Goal: Complete application form: Complete application form

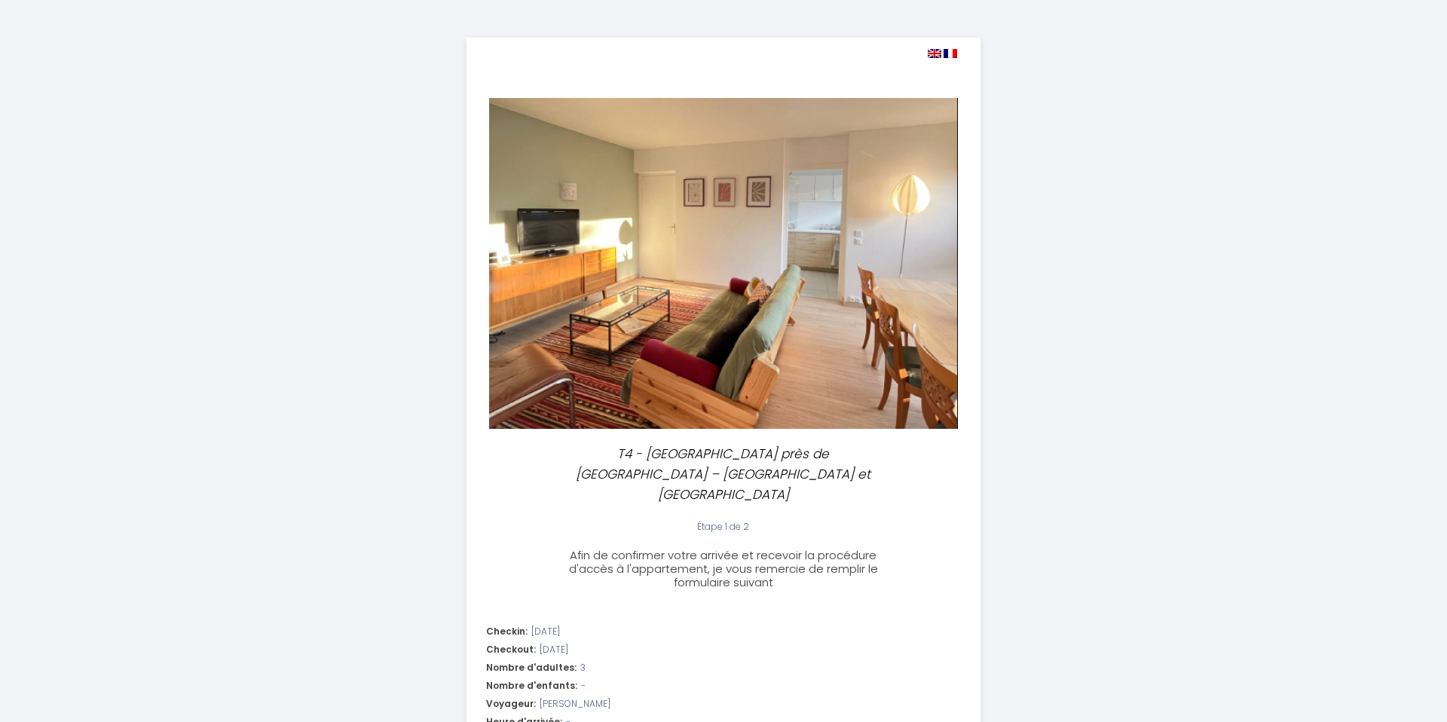
select select
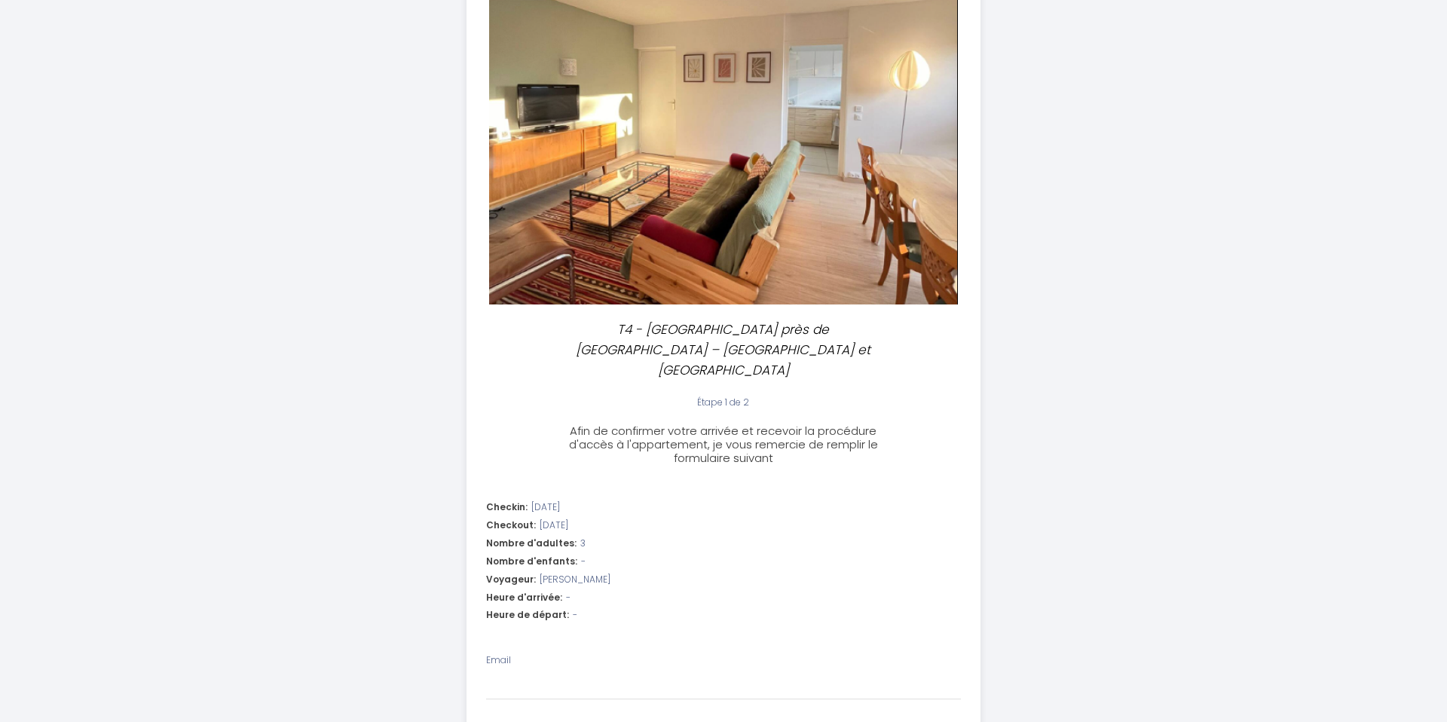
scroll to position [134, 0]
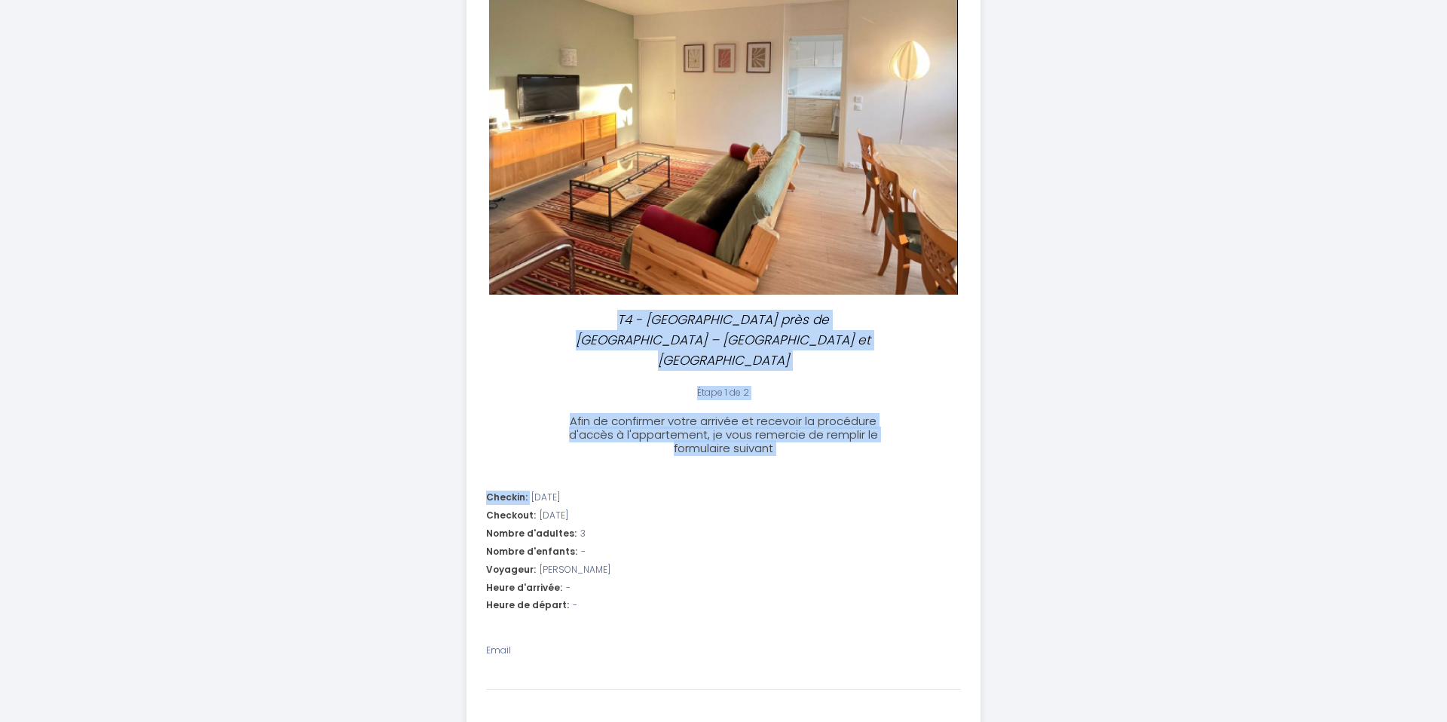
drag, startPoint x: 570, startPoint y: 321, endPoint x: 799, endPoint y: 453, distance: 264.4
click at [799, 453] on div "T4 - [GEOGRAPHIC_DATA] près de [GEOGRAPHIC_DATA] – [GEOGRAPHIC_DATA] et confort…" at bounding box center [724, 555] width 515 height 1302
click at [797, 433] on h3 "Afin de confirmer votre arrivée et recevoir la procédure d'accès à l'appartemen…" at bounding box center [722, 435] width 335 height 41
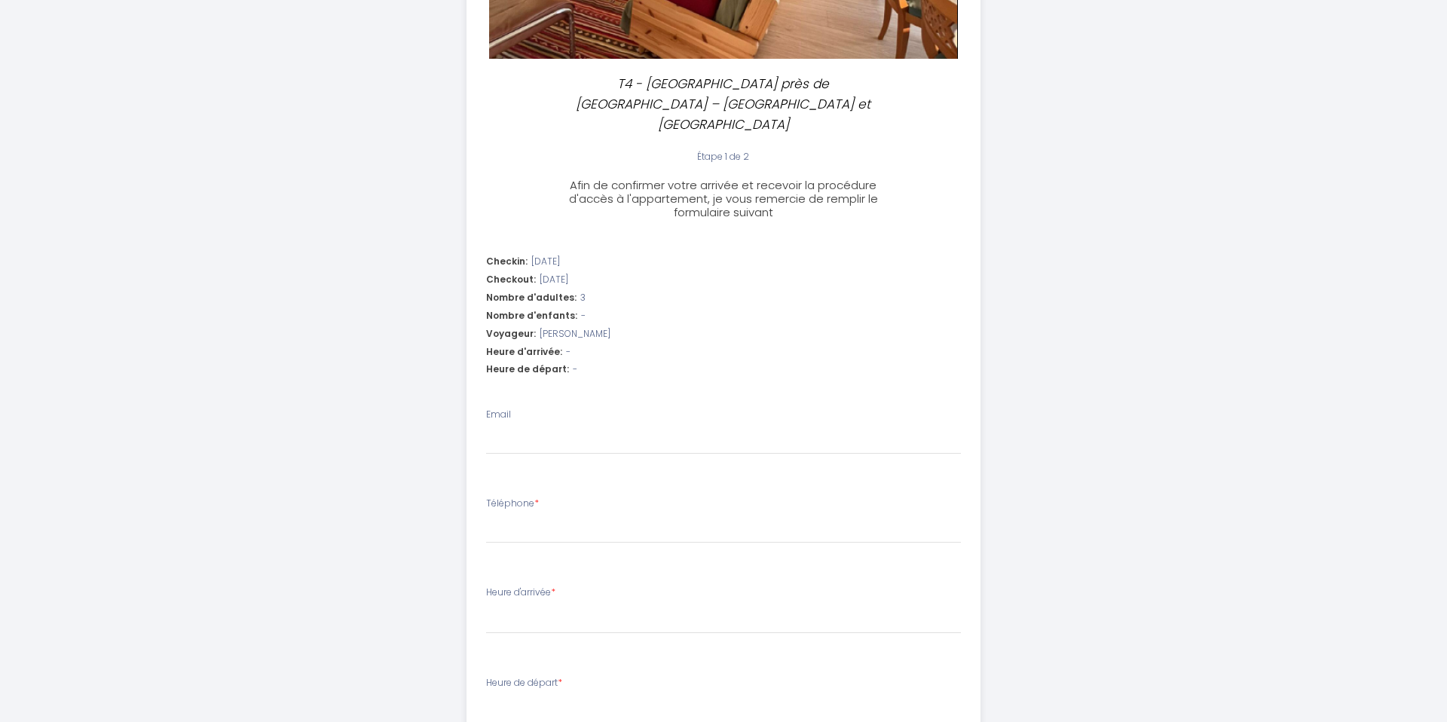
scroll to position [525, 0]
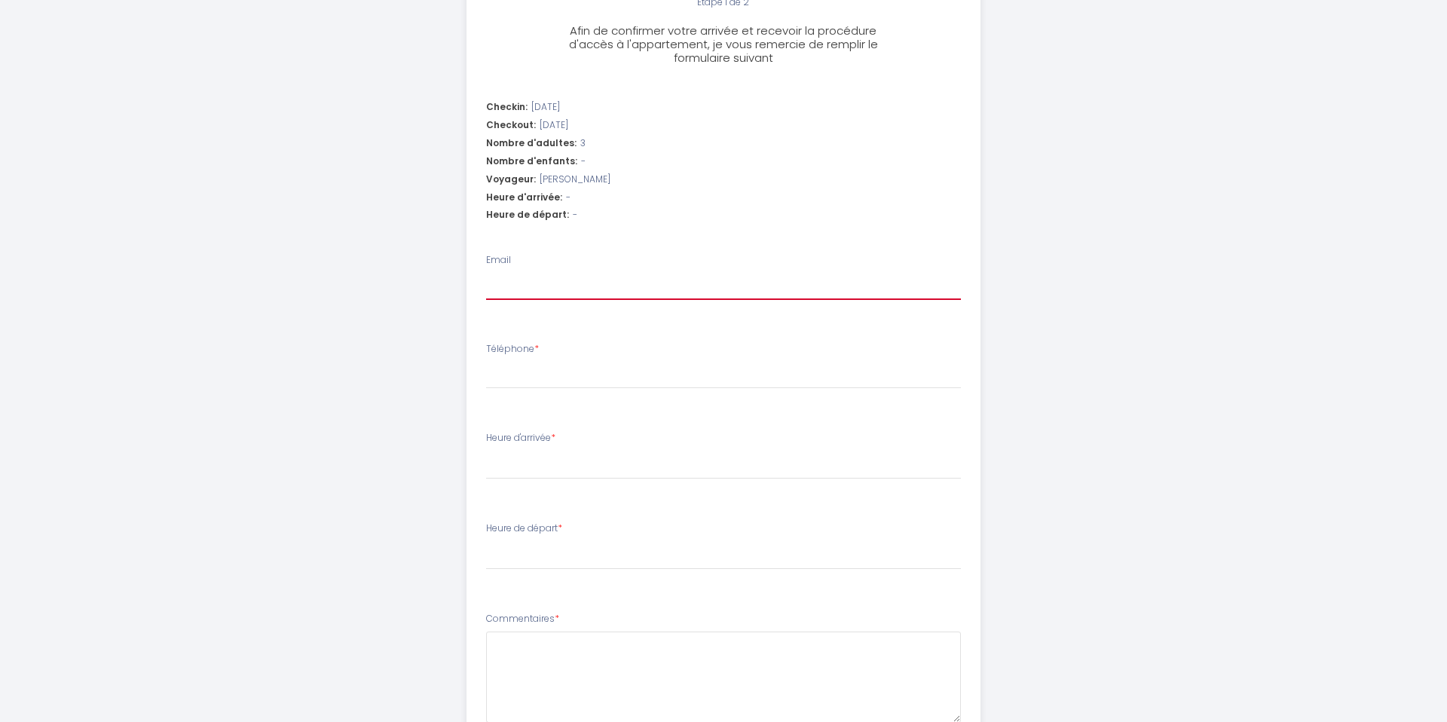
click at [520, 276] on input "Email" at bounding box center [724, 286] width 476 height 27
type input "t"
select select
type input "th"
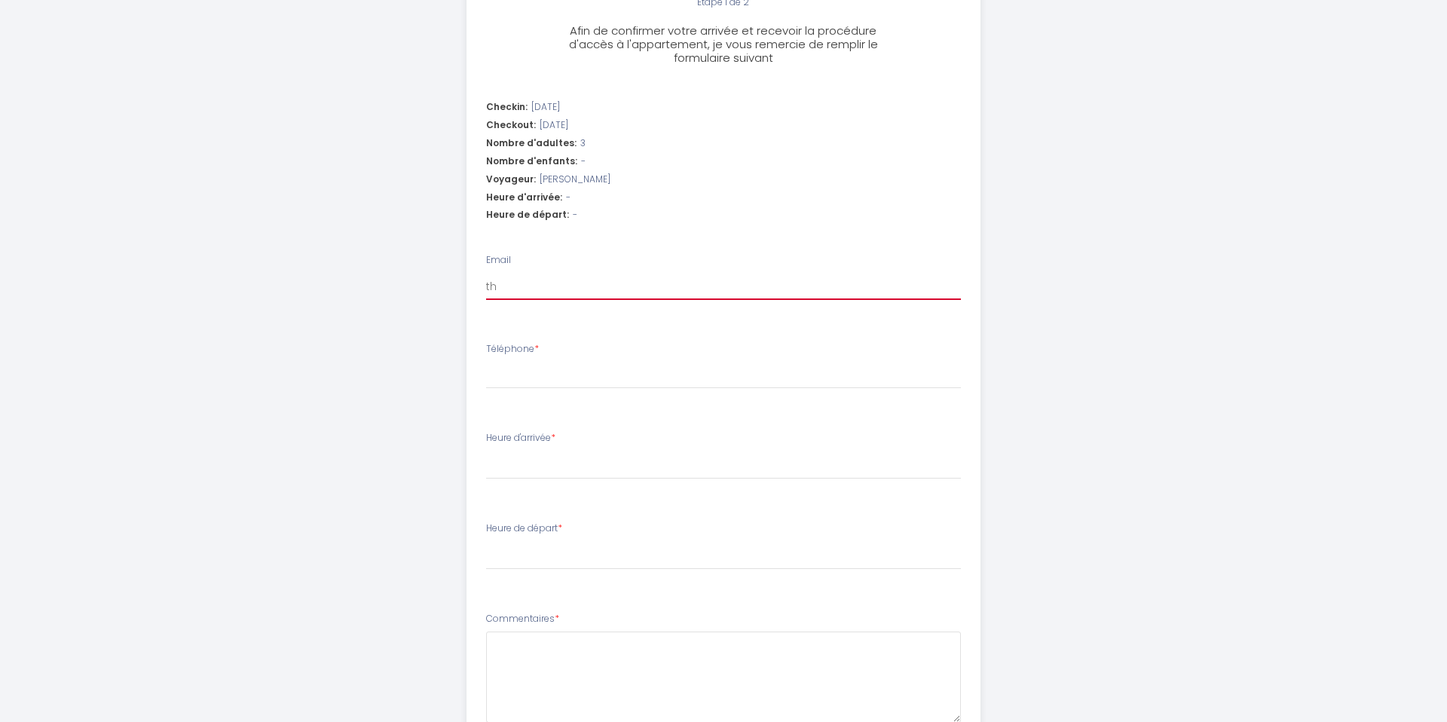
select select
type input "tho"
select select
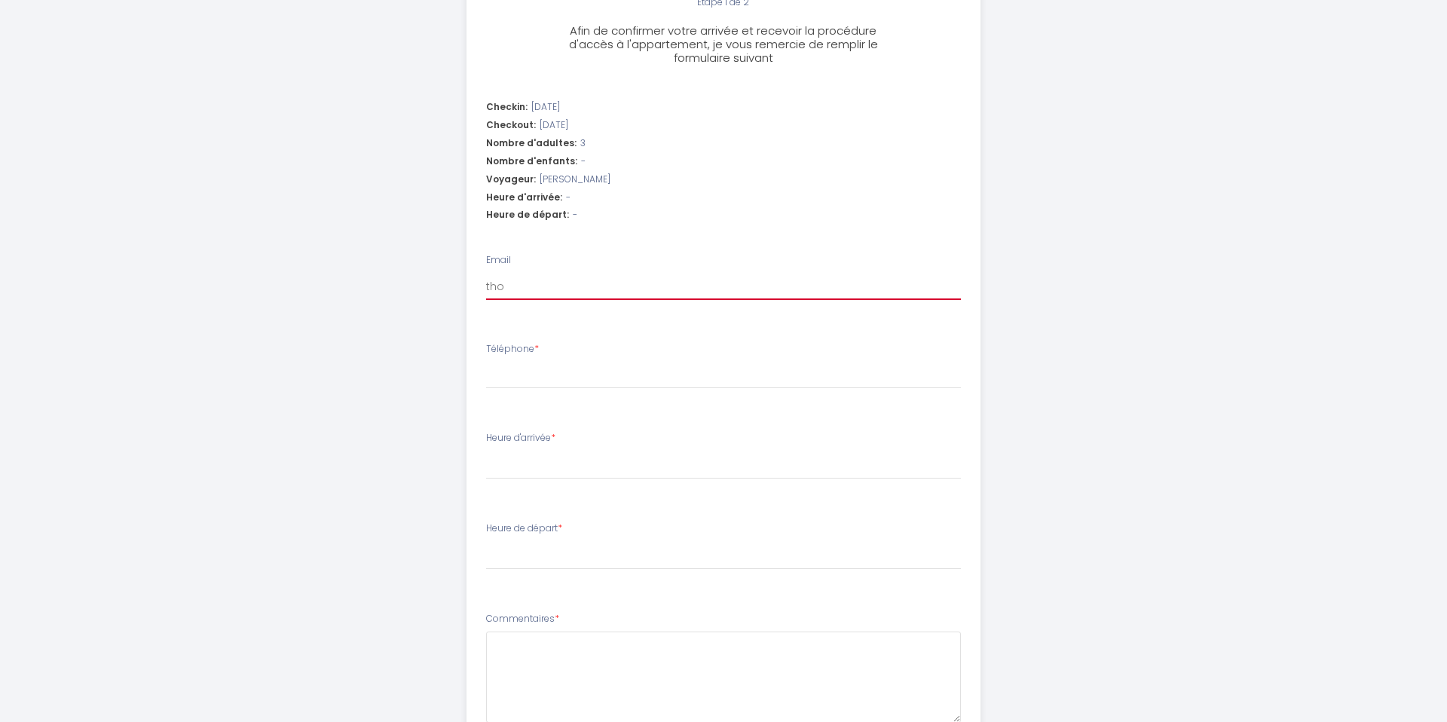
type input "[PERSON_NAME]"
select select
type input "thoma"
select select
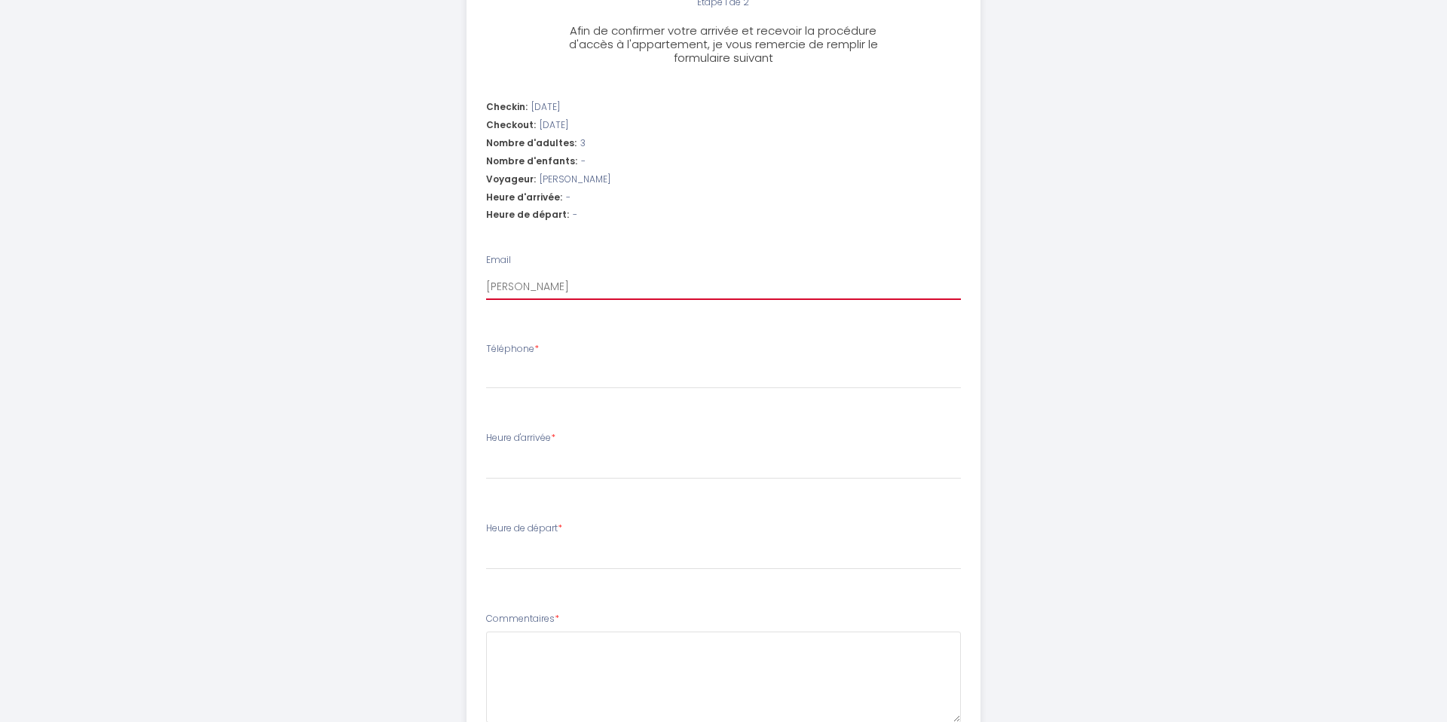
select select
type input "[PERSON_NAME]"
select select
type input "[PERSON_NAME]."
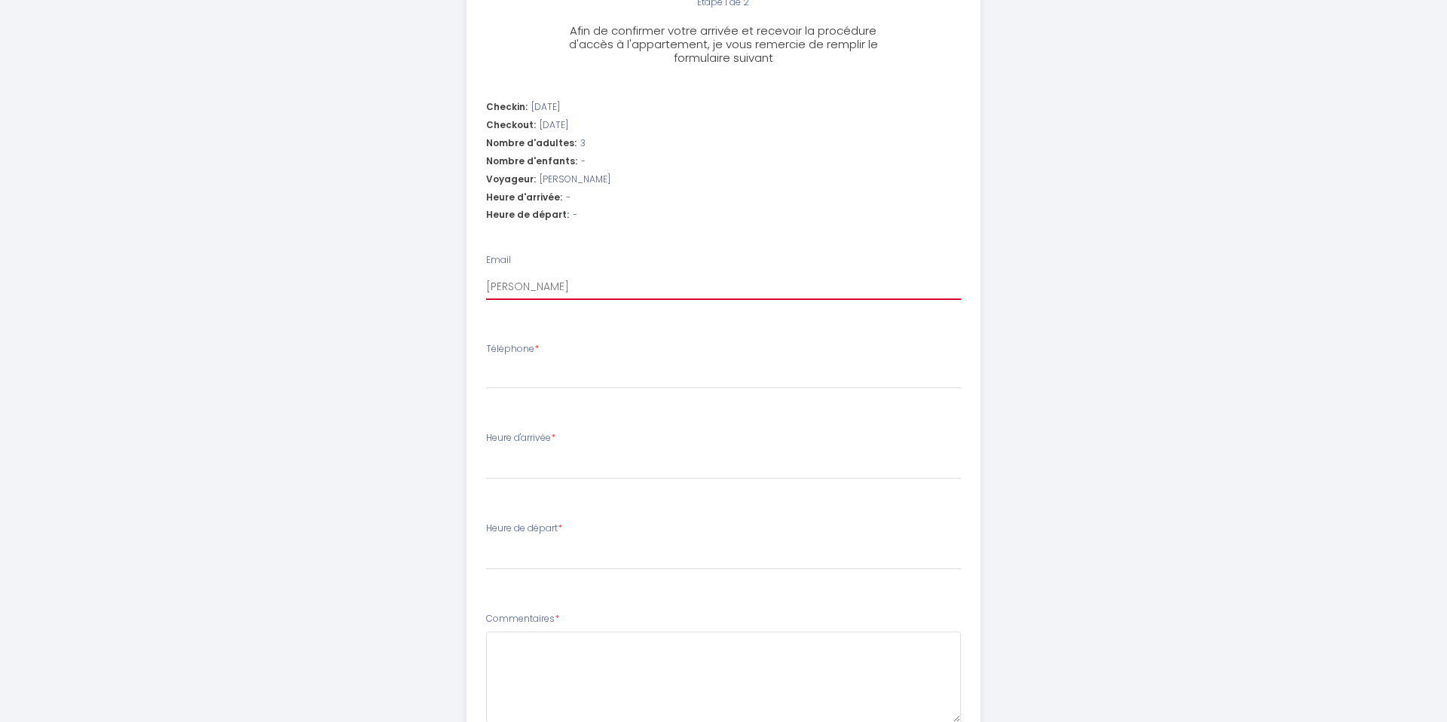
select select
type input "[PERSON_NAME].e"
select select
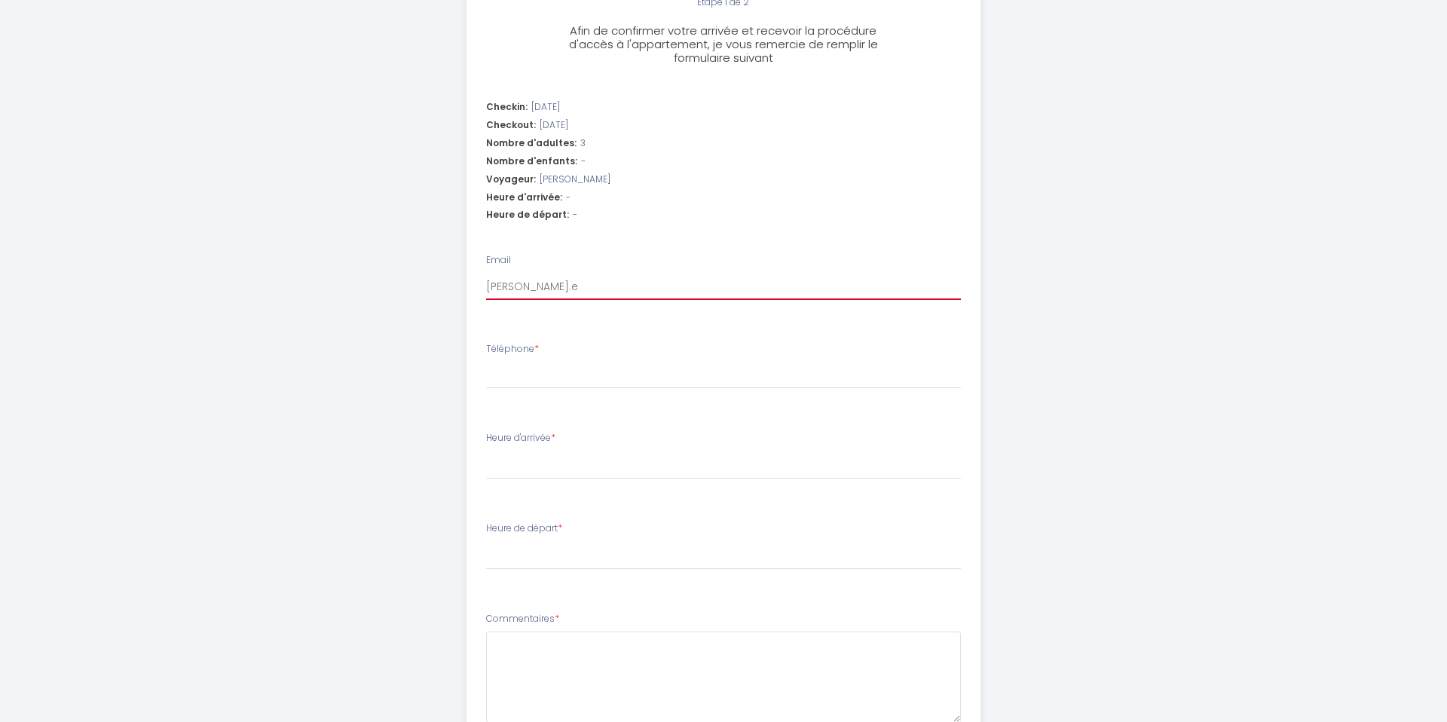
type input "[DOMAIN_NAME]"
select select
type input "[PERSON_NAME].etc"
select select
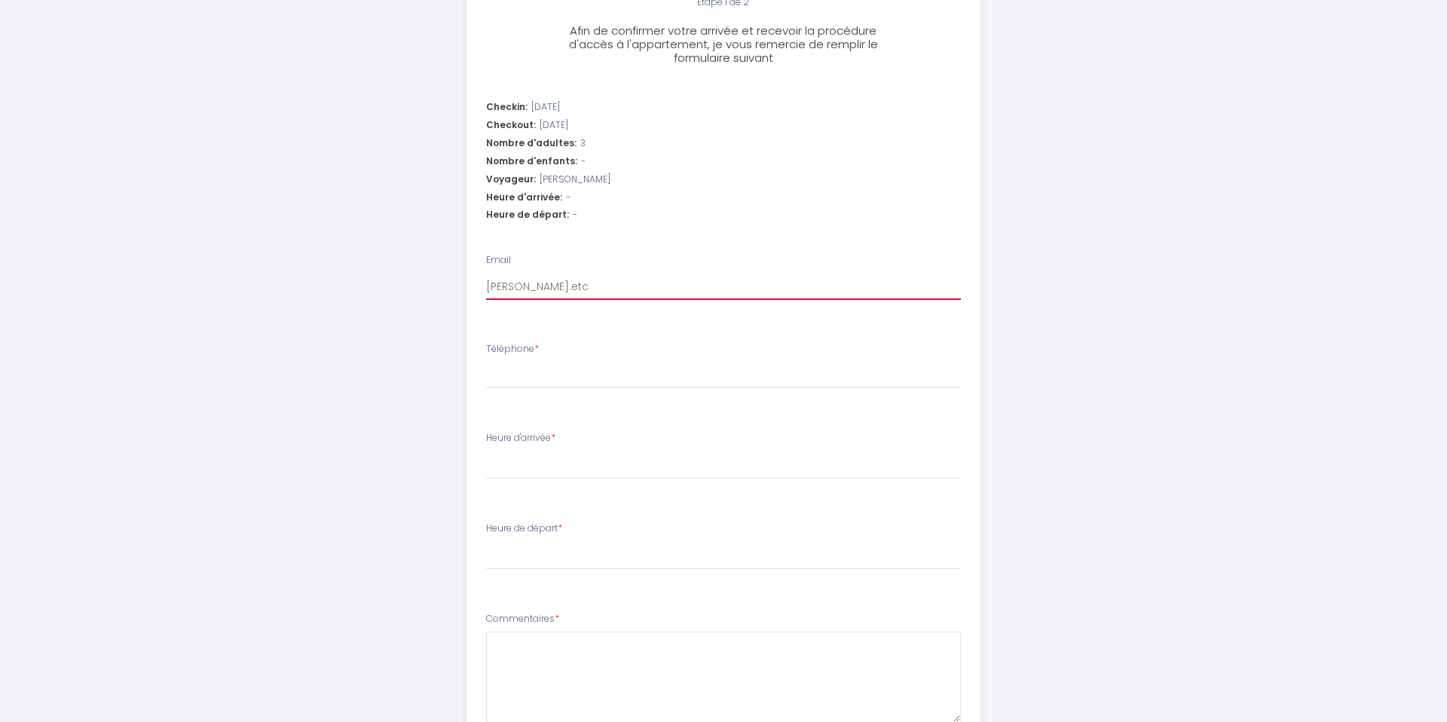
select select
type input "[PERSON_NAME].etch"
select select
type input "[PERSON_NAME].etche"
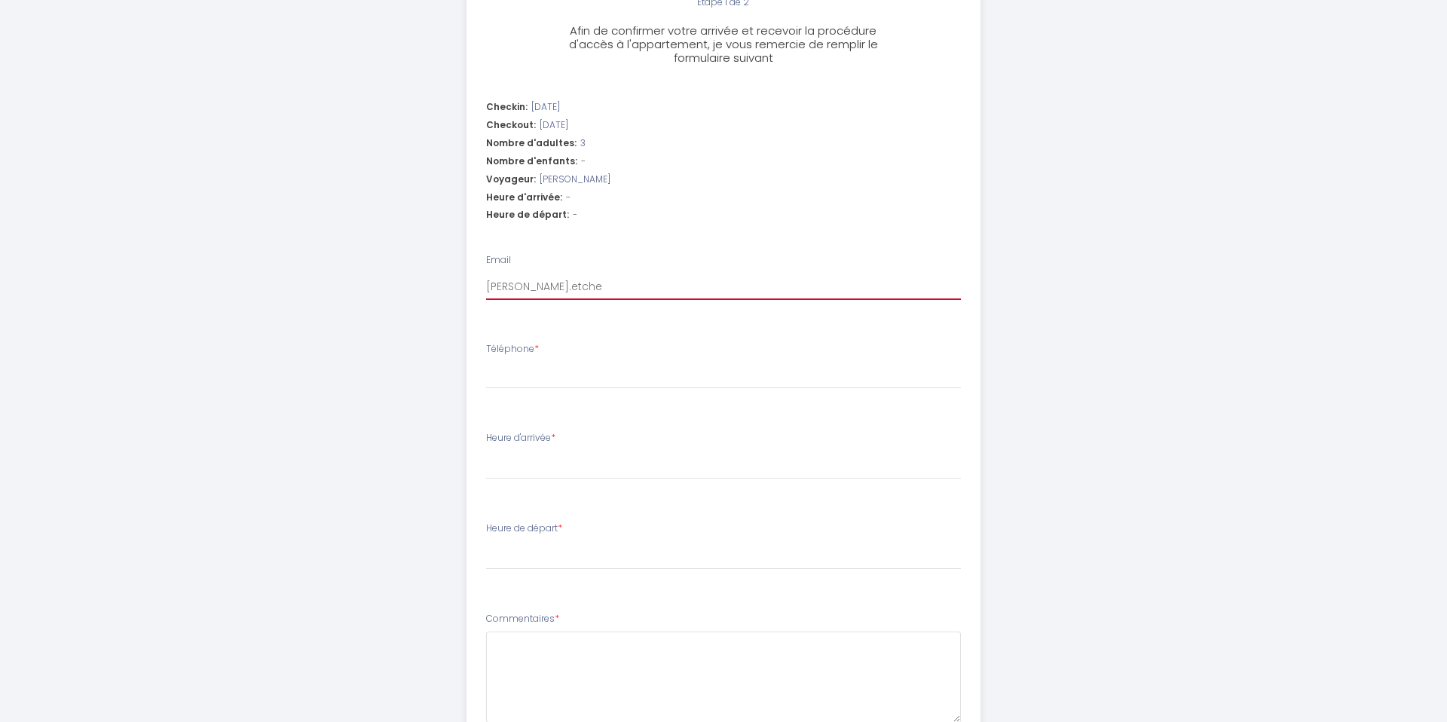
select select
type input "[PERSON_NAME].etcheb"
select select
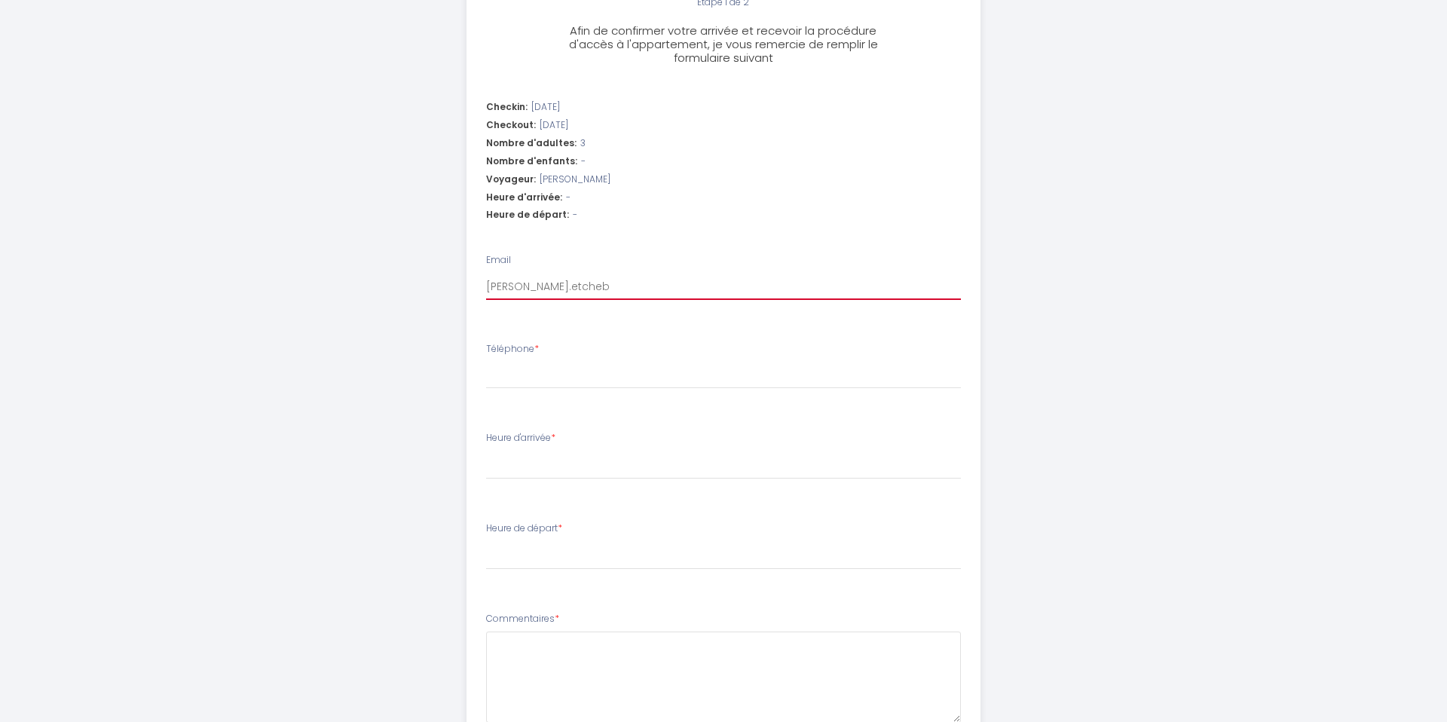
type input "[PERSON_NAME].etcheba"
select select
type input "[PERSON_NAME].etchebar"
select select
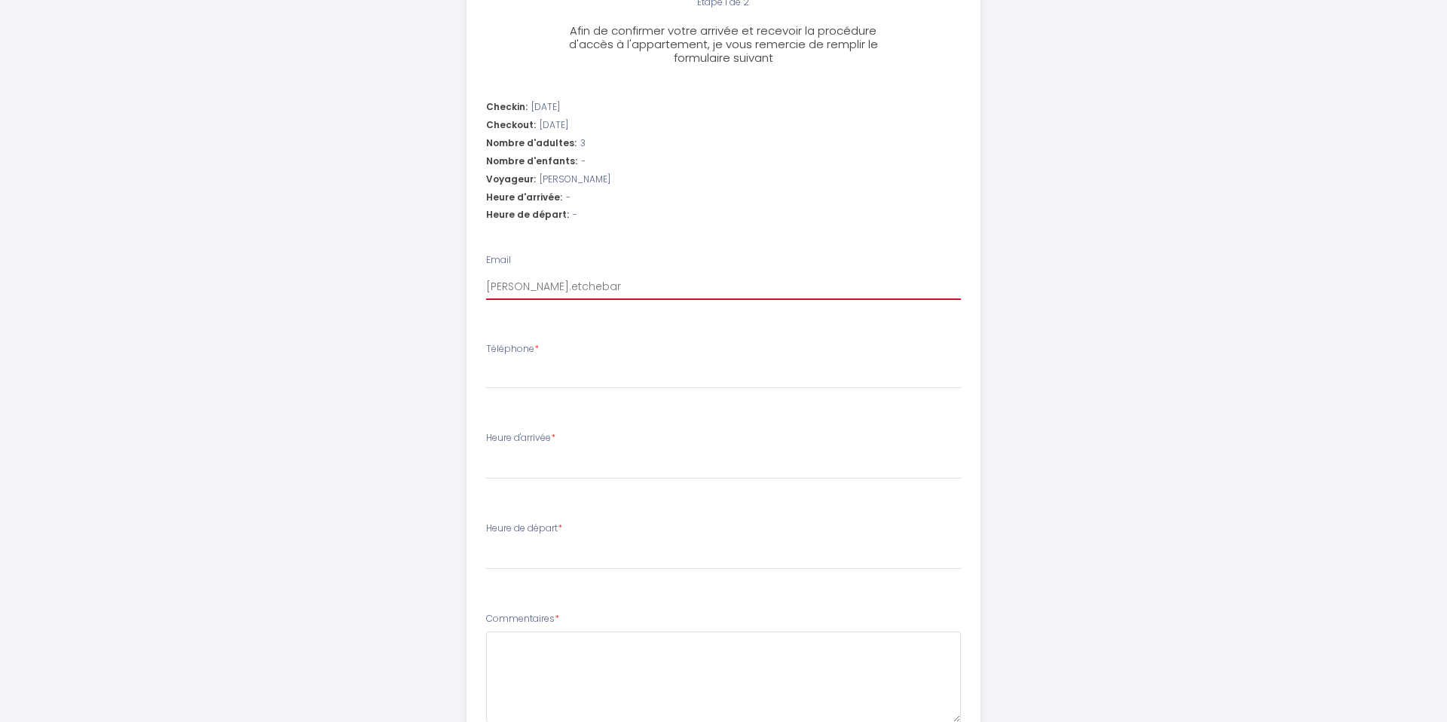
select select
type input "[PERSON_NAME].etchebarn"
select select
type input "[PERSON_NAME].etchebarne"
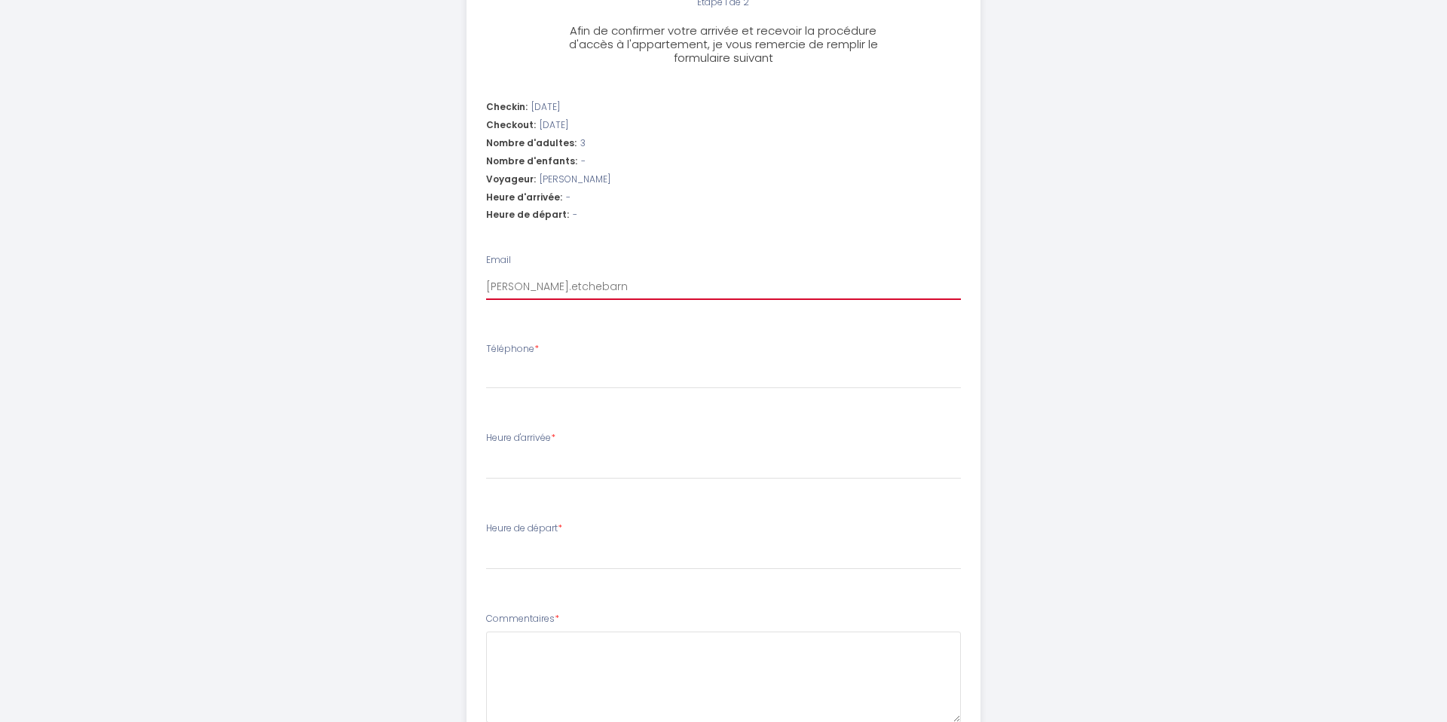
select select
type input "[PERSON_NAME].etchebarne0"
select select
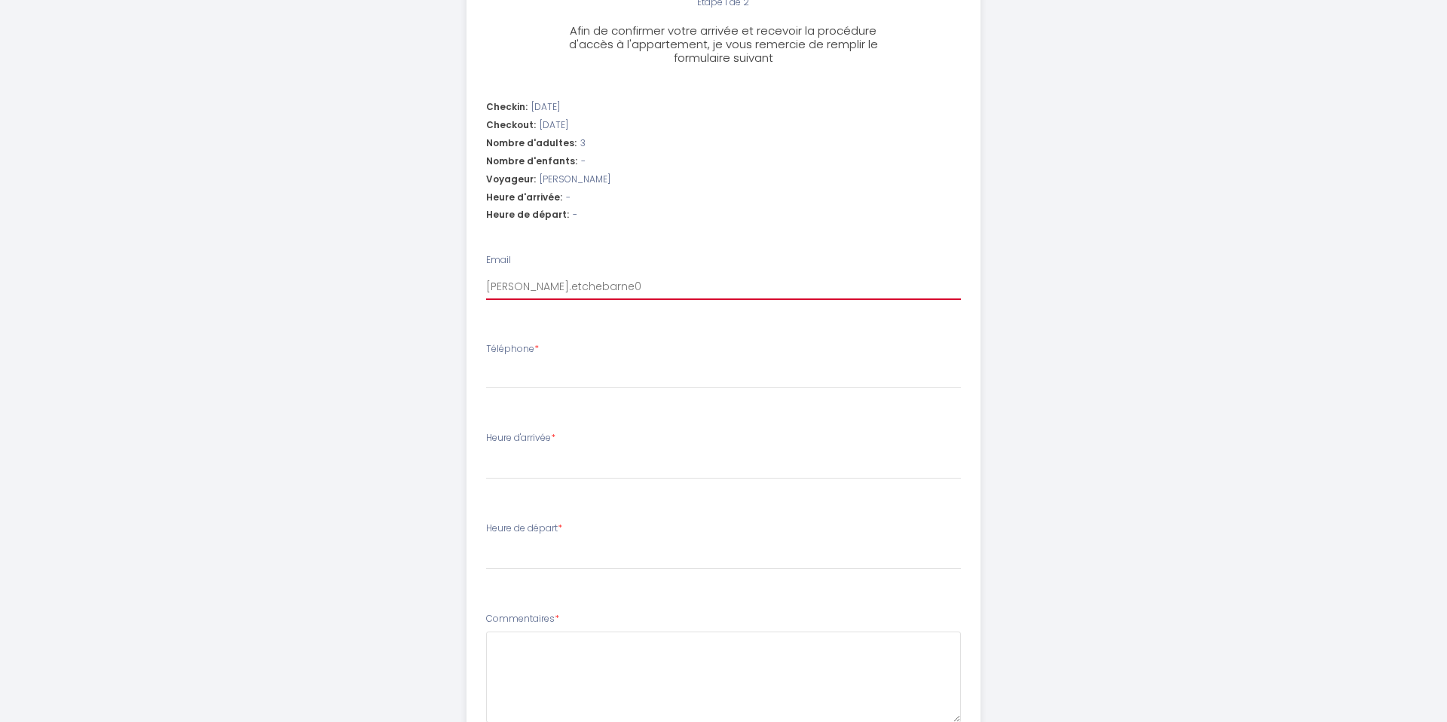
type input "[PERSON_NAME].etchebarne06"
select select
type input "[PERSON_NAME].etchebarne06@"
select select
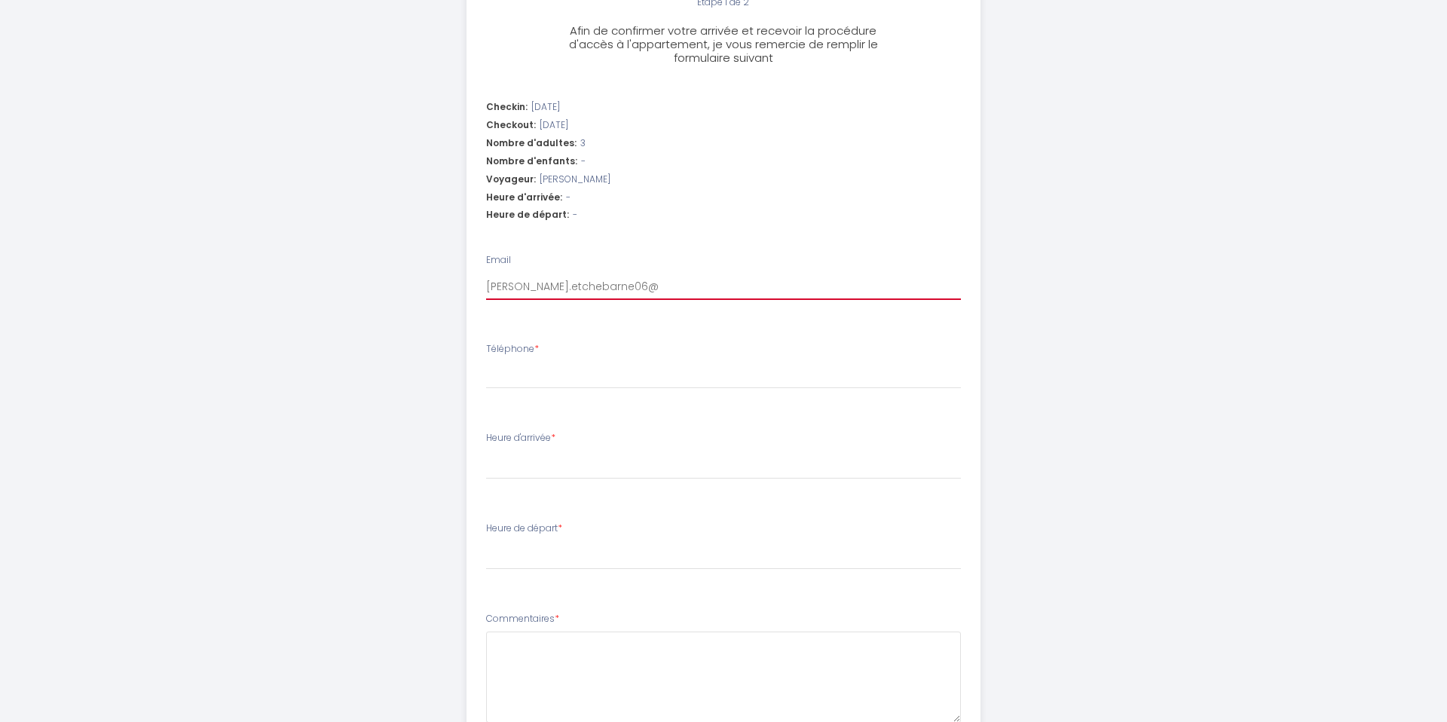
select select
type input "[PERSON_NAME].etchebarne06@g"
select select
type input "[PERSON_NAME].etchebarne06@gm"
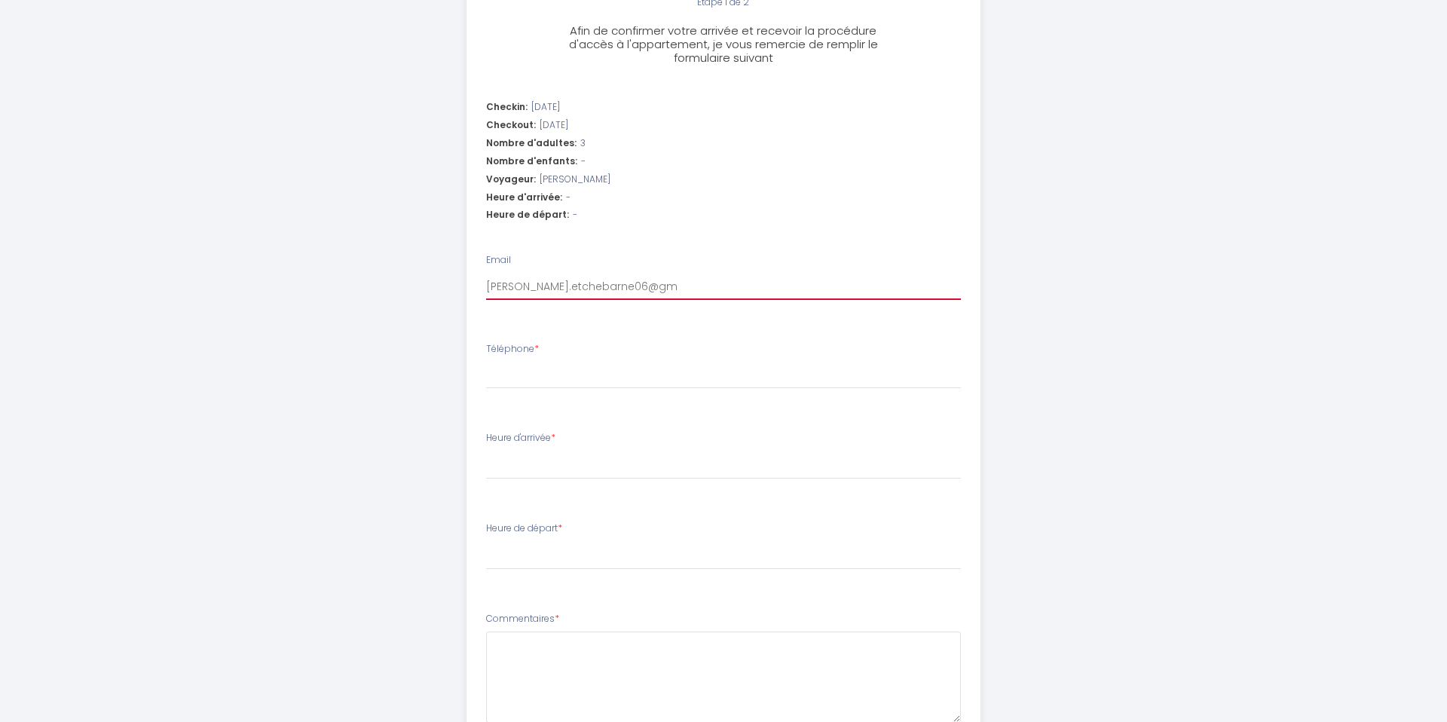
select select
type input "[PERSON_NAME].etchebarne06@gma"
select select
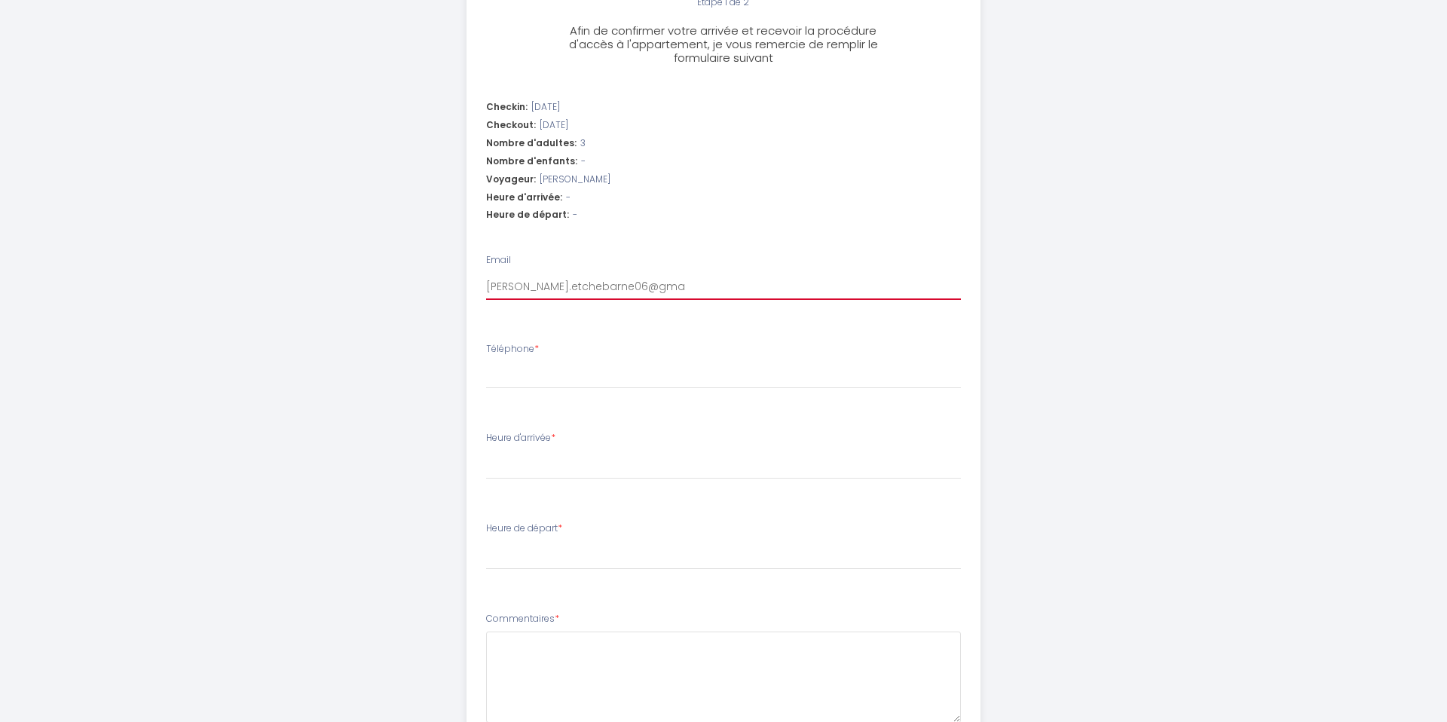
type input "[PERSON_NAME].etchebarne06@gmai"
select select
type input "[PERSON_NAME][EMAIL_ADDRESS]"
select select
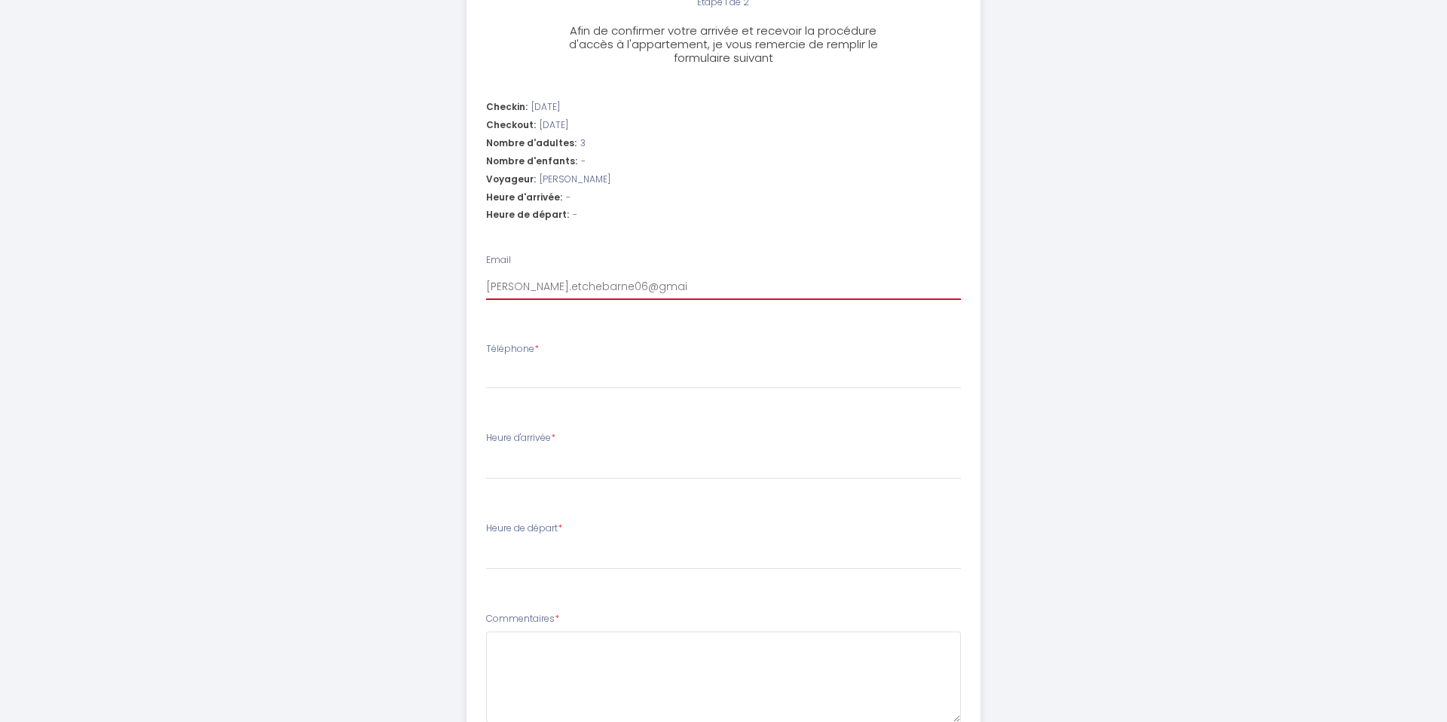
select select
type input "[PERSON_NAME][EMAIL_ADDRESS]."
select select
type input "[PERSON_NAME].etchebarne06@gmail.c"
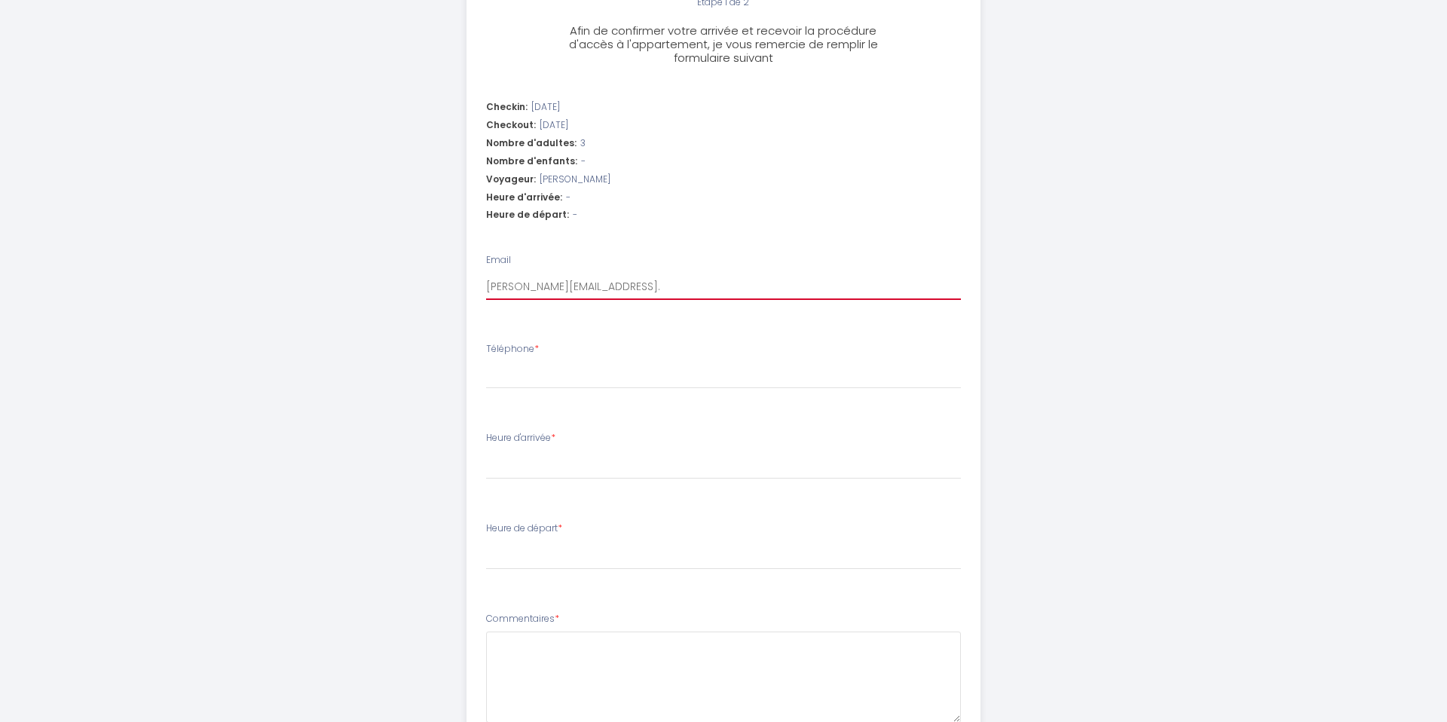
select select
type input "[PERSON_NAME][EMAIL_ADDRESS][DOMAIN_NAME]"
select select
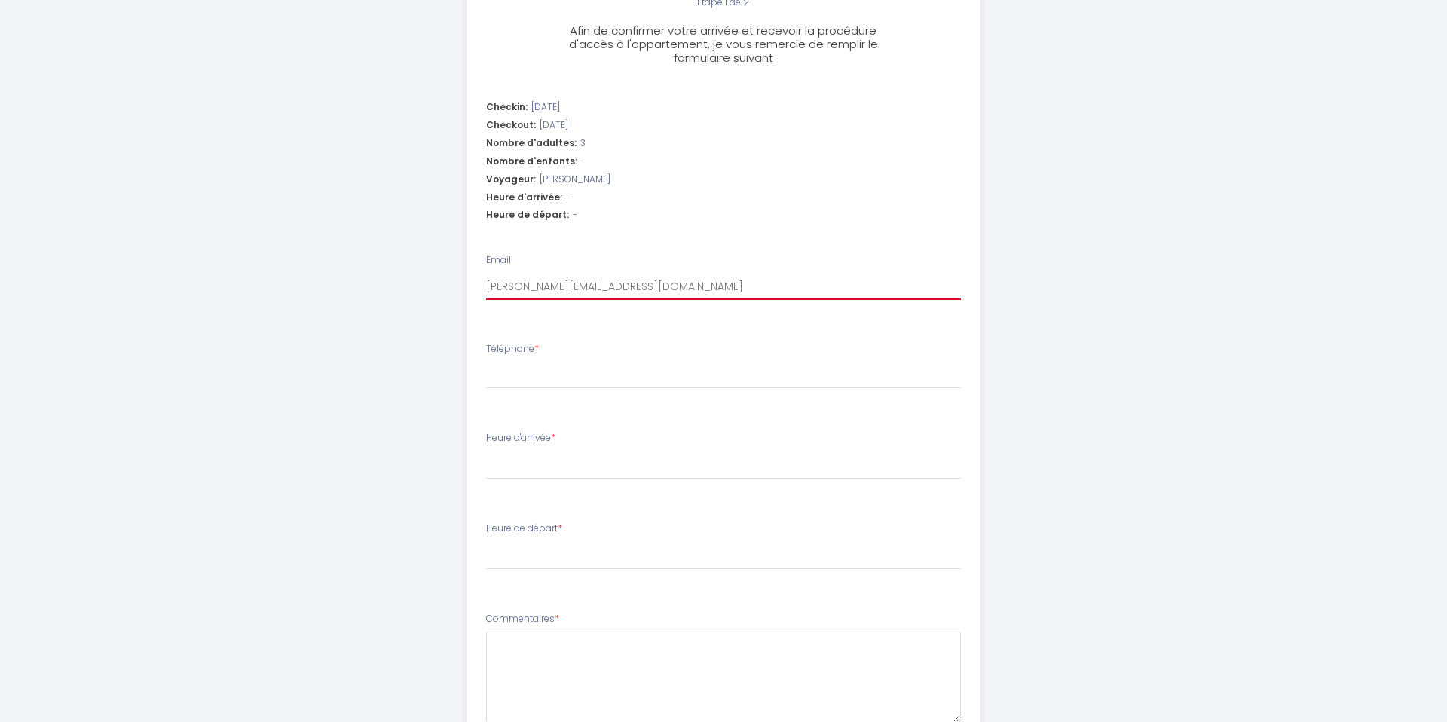
type input "[PERSON_NAME][EMAIL_ADDRESS][DOMAIN_NAME]"
select select
type input "[PERSON_NAME][EMAIL_ADDRESS][DOMAIN_NAME]"
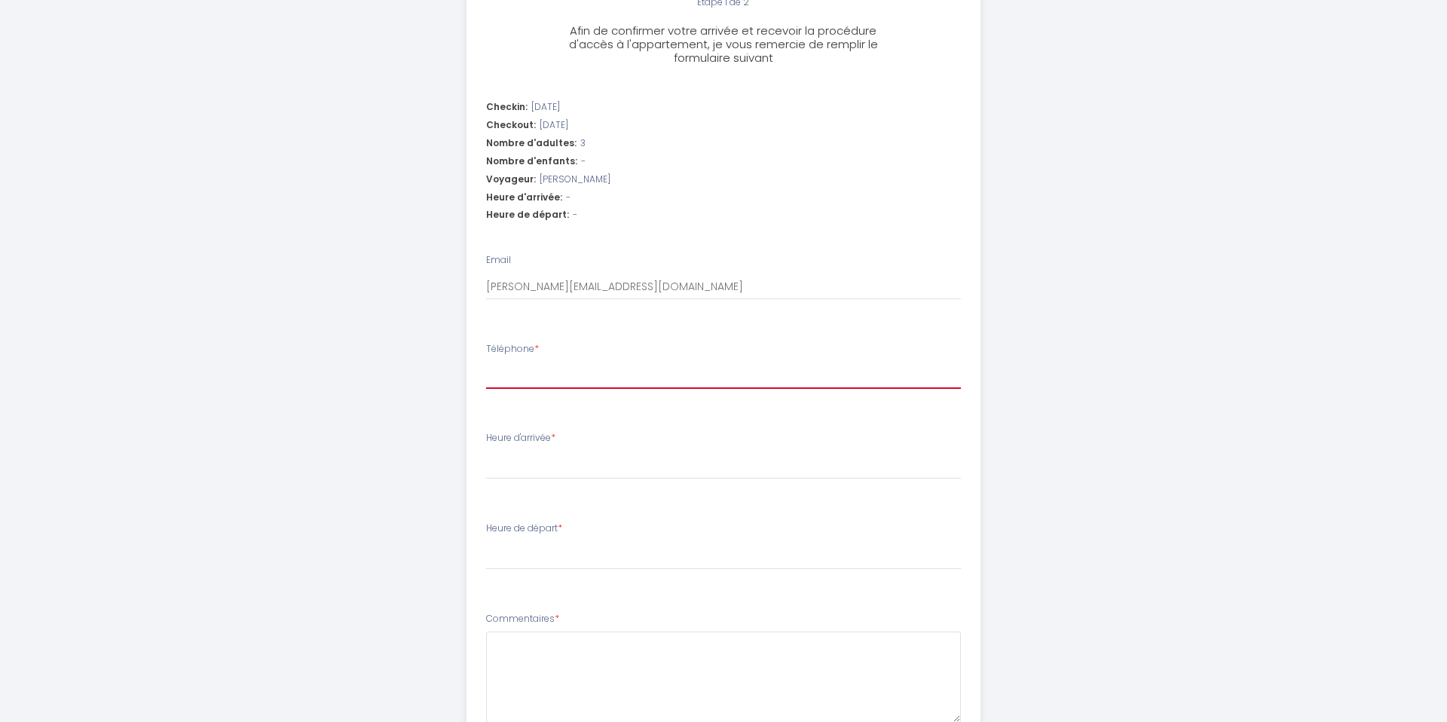
type input "0"
select select
type input "06"
select select
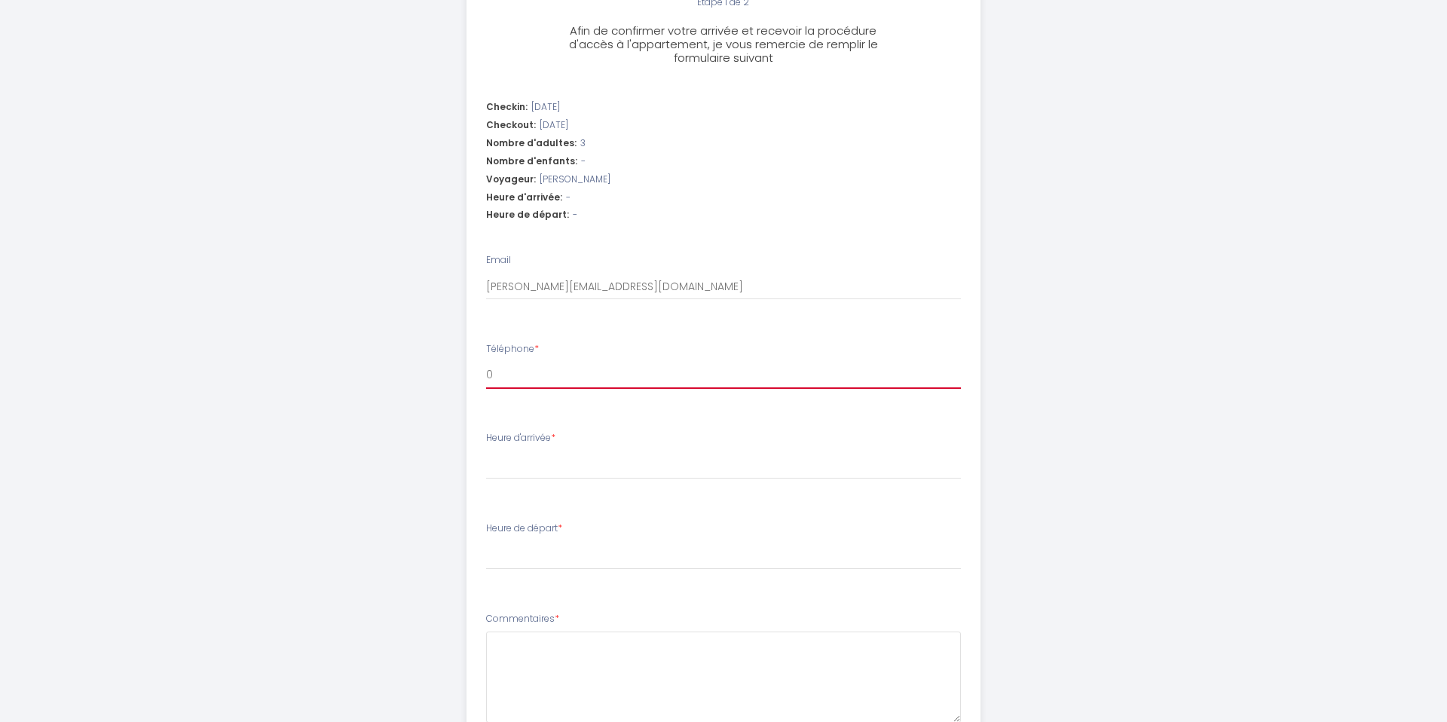
select select
type input "063"
select select
type input "0633"
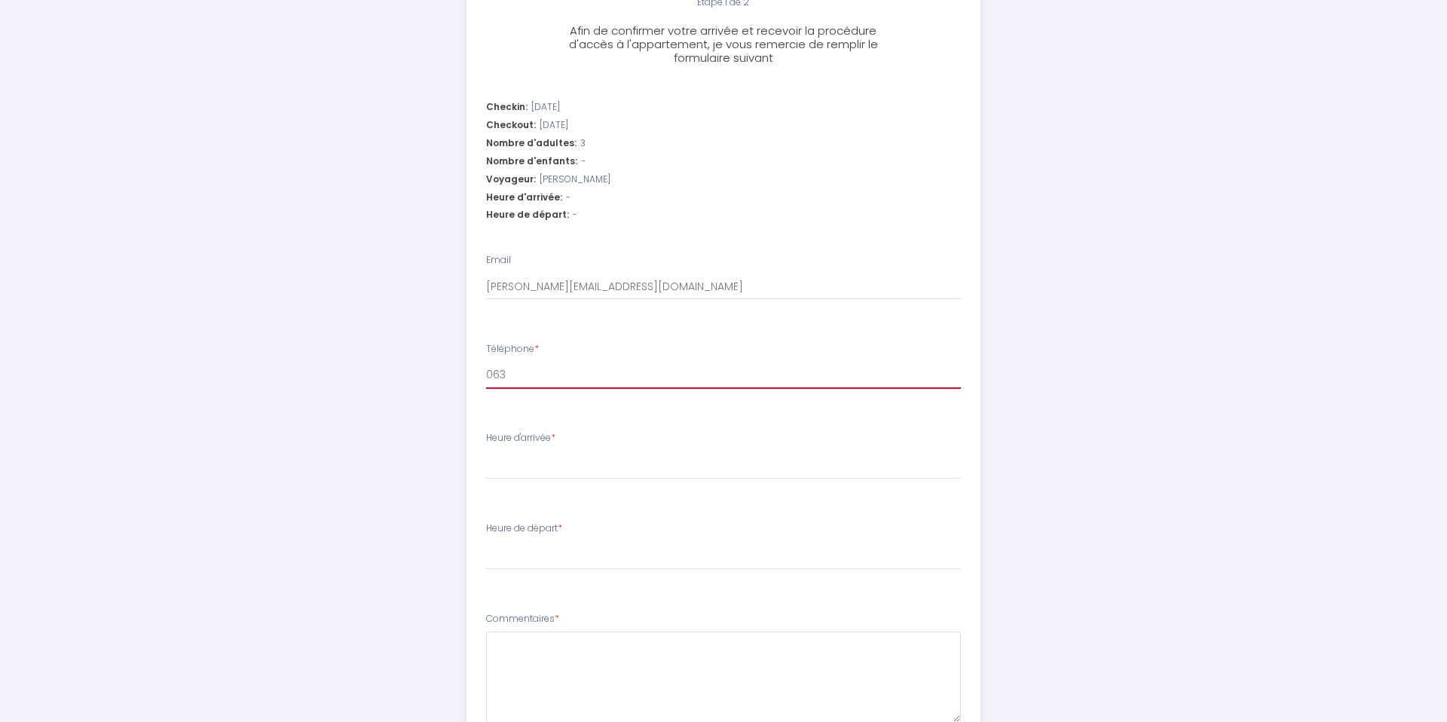
select select
type input "06339"
select select
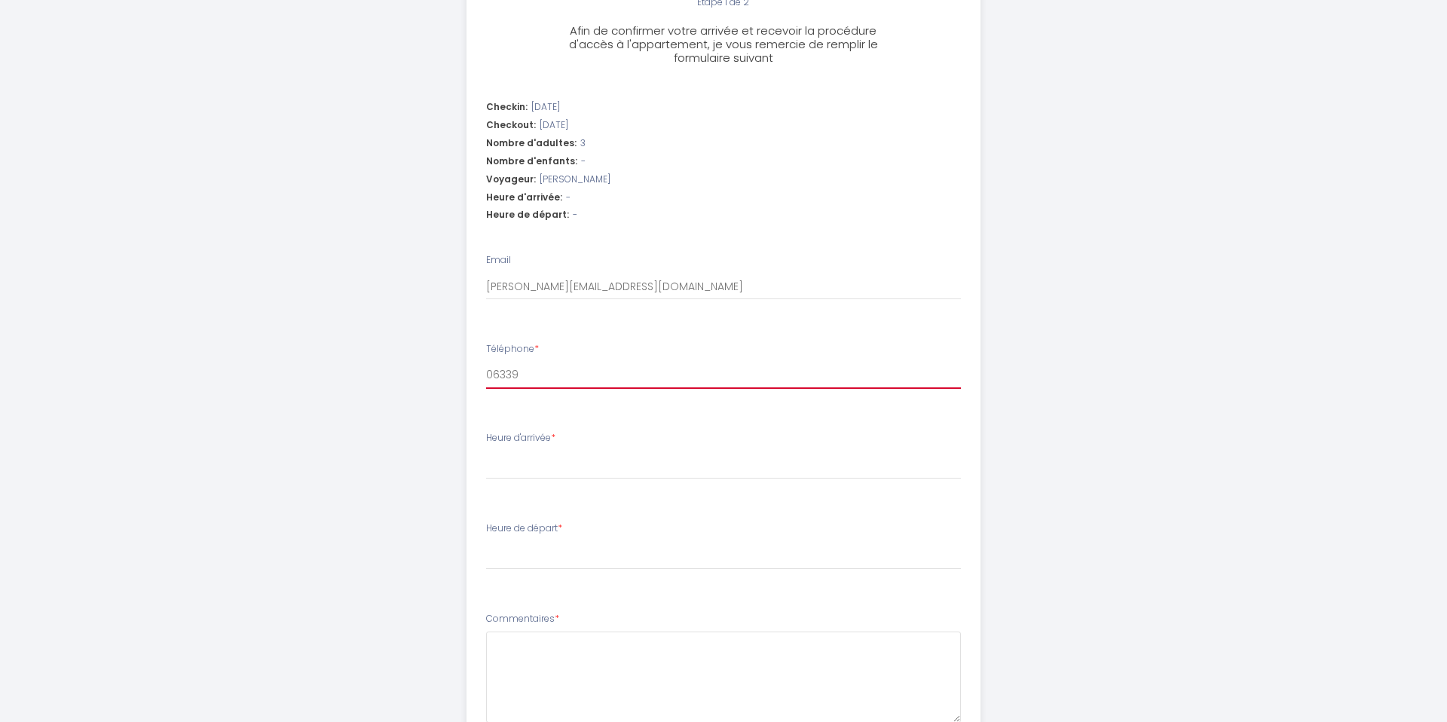
type input "063392"
select select
type input "0633928"
select select
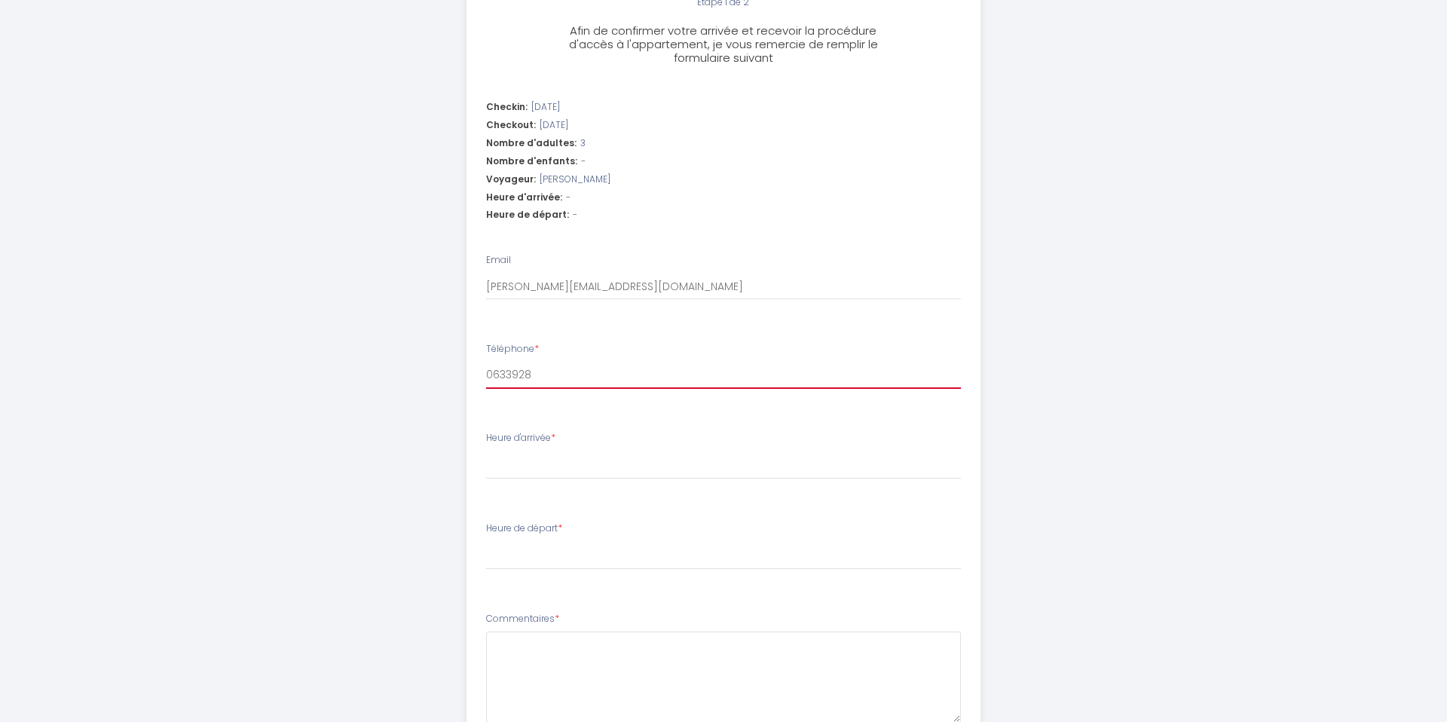
select select
type input "06339280"
select select
type input "063392803"
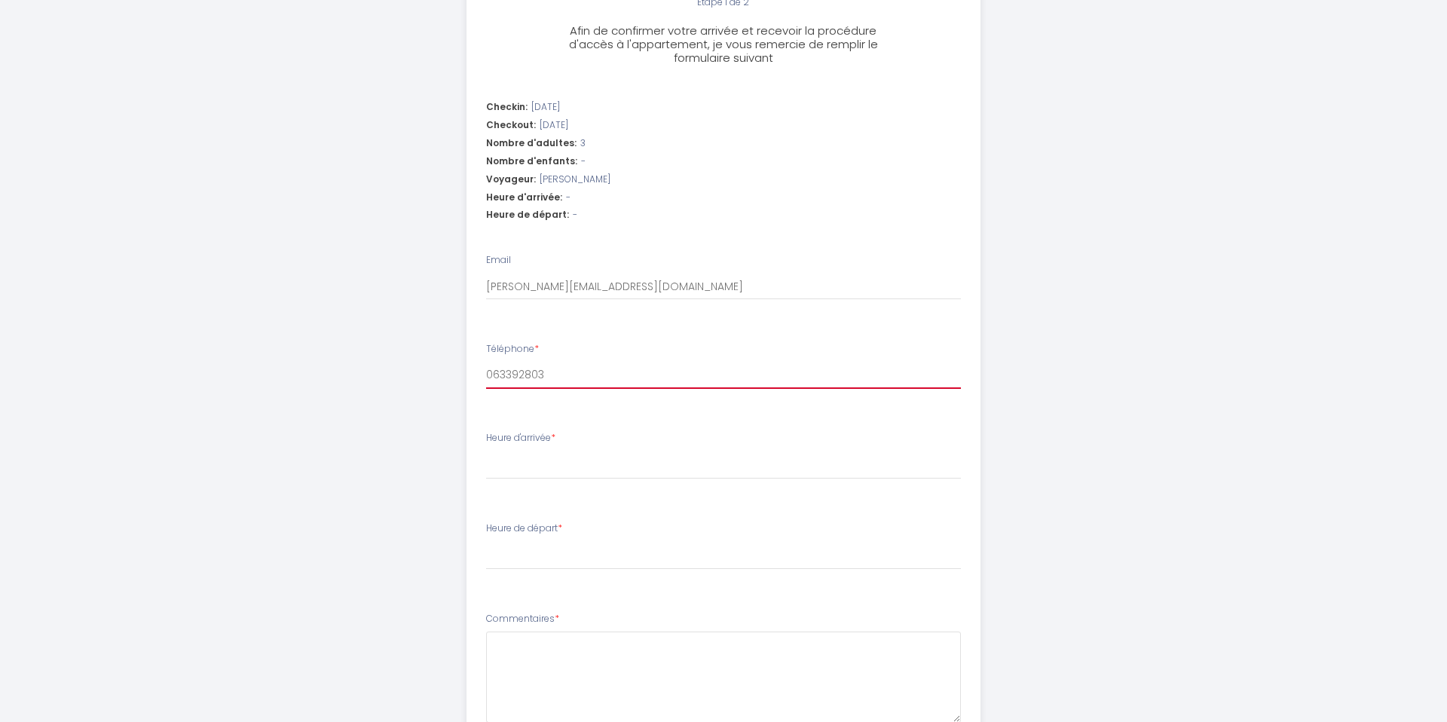
select select
type input "0633928037"
select select
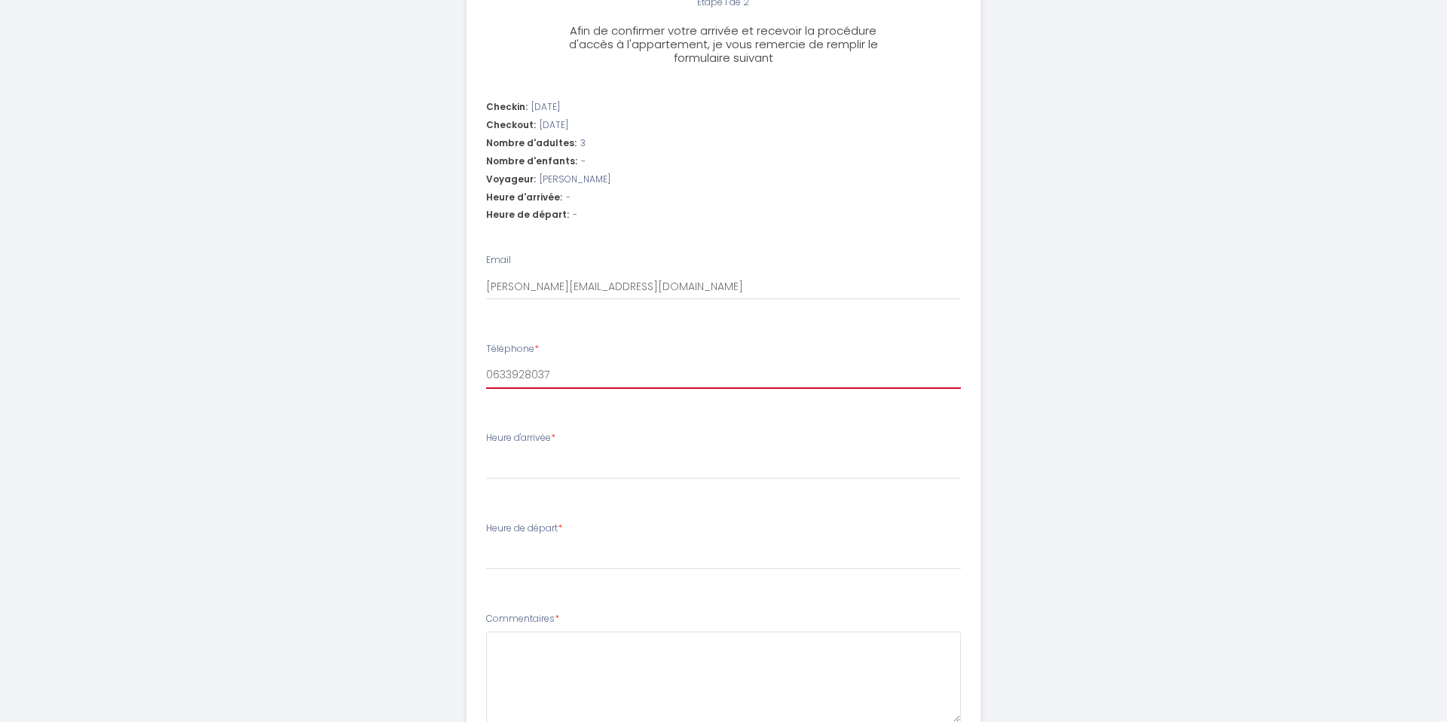
type input "0633928037"
click at [518, 431] on div "Heure d'arrivée * 16:00 16:30 17:00 17:30 18:00 18:30 19:00 19:30 20:00 20:30 2…" at bounding box center [724, 455] width 476 height 48
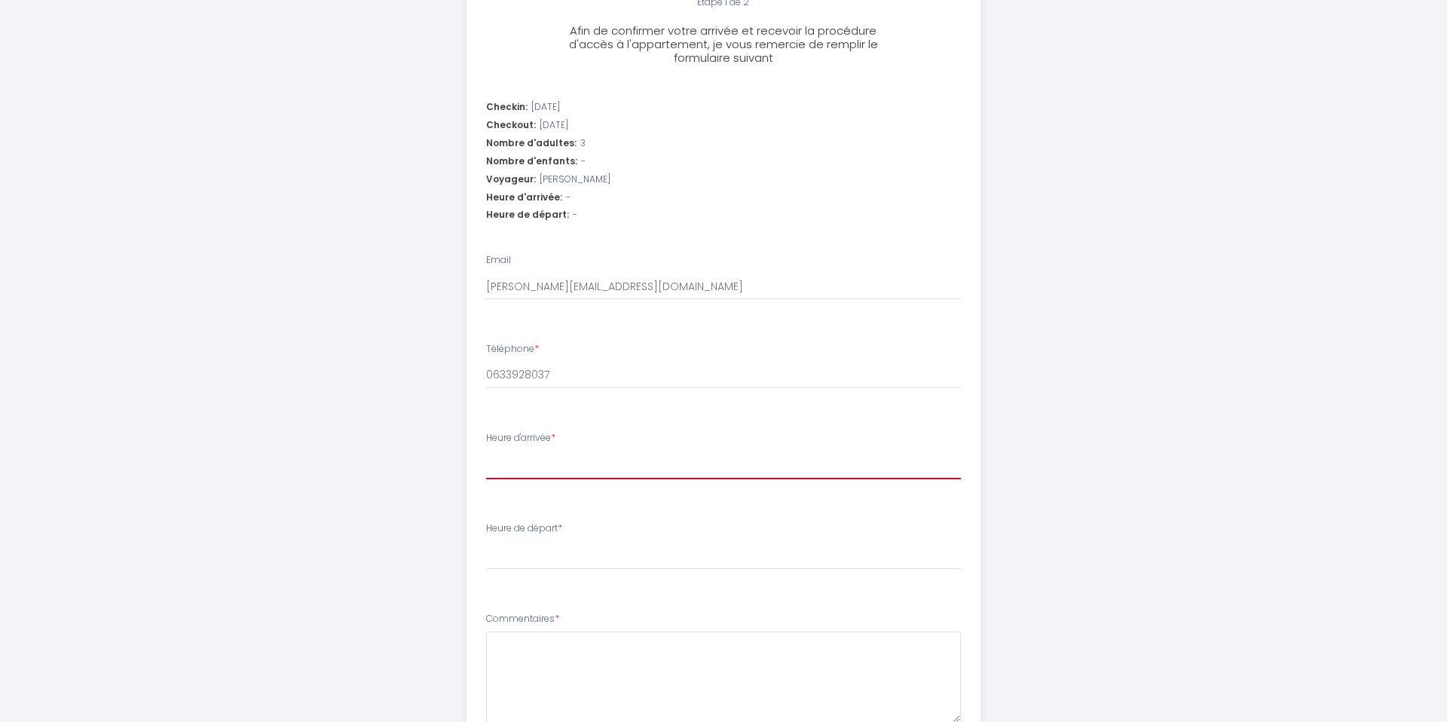
click at [519, 451] on select "16:00 16:30 17:00 17:30 18:00 18:30 19:00 19:30 20:00 20:30 21:00 21:30 22:00 2…" at bounding box center [724, 465] width 476 height 29
select select "16:00"
click at [486, 451] on select "16:00 16:30 17:00 17:30 18:00 18:30 19:00 19:30 20:00 20:30 21:00 21:30 22:00 2…" at bounding box center [724, 465] width 476 height 29
click at [511, 541] on select "00:00 00:30 01:00 01:30 02:00 02:30 03:00 03:30 04:00 04:30 05:00 05:30 06:00 0…" at bounding box center [724, 555] width 476 height 29
select select "11:00"
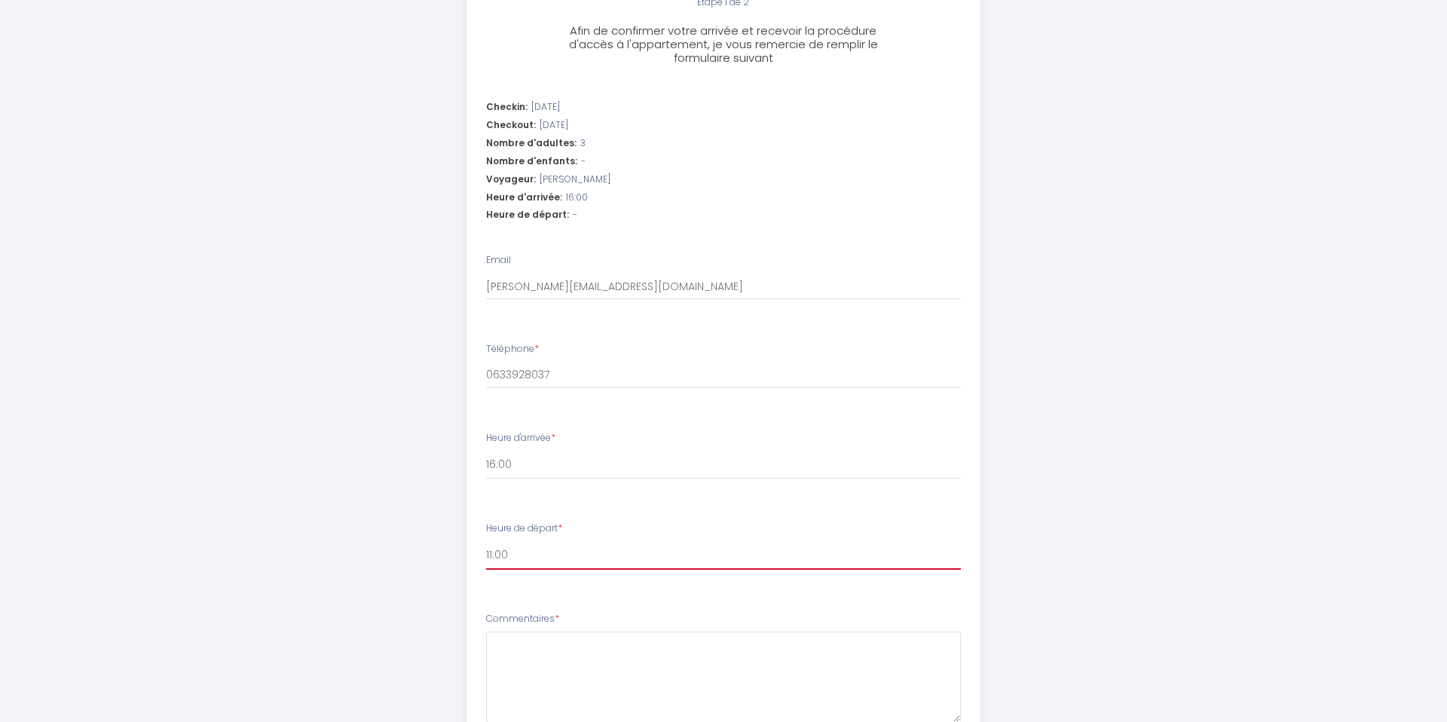
click at [486, 541] on select "00:00 00:30 01:00 01:30 02:00 02:30 03:00 03:30 04:00 04:30 05:00 05:30 06:00 0…" at bounding box center [724, 555] width 476 height 29
click at [530, 649] on textarea "Commentaires *" at bounding box center [724, 677] width 476 height 91
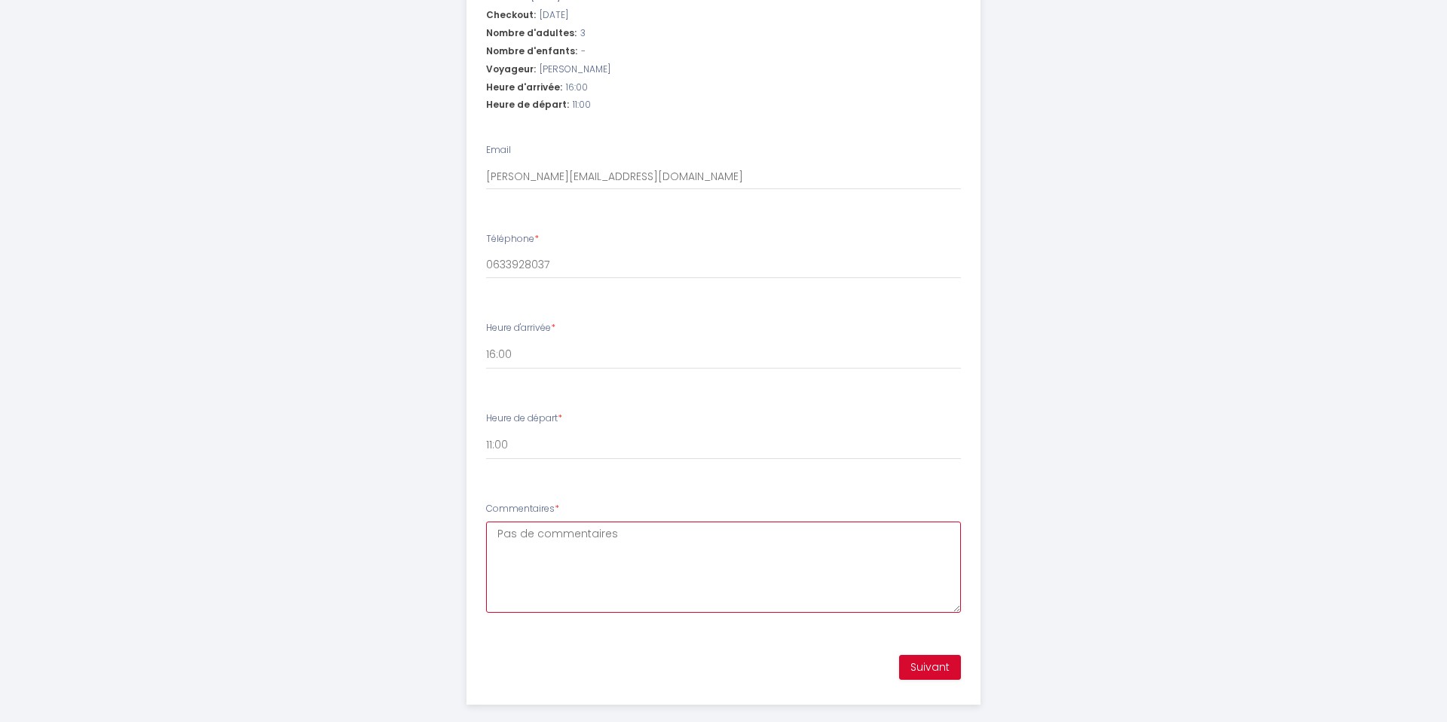
type textarea "Pas de commentaires"
click at [932, 655] on button "Suivant" at bounding box center [930, 668] width 62 height 26
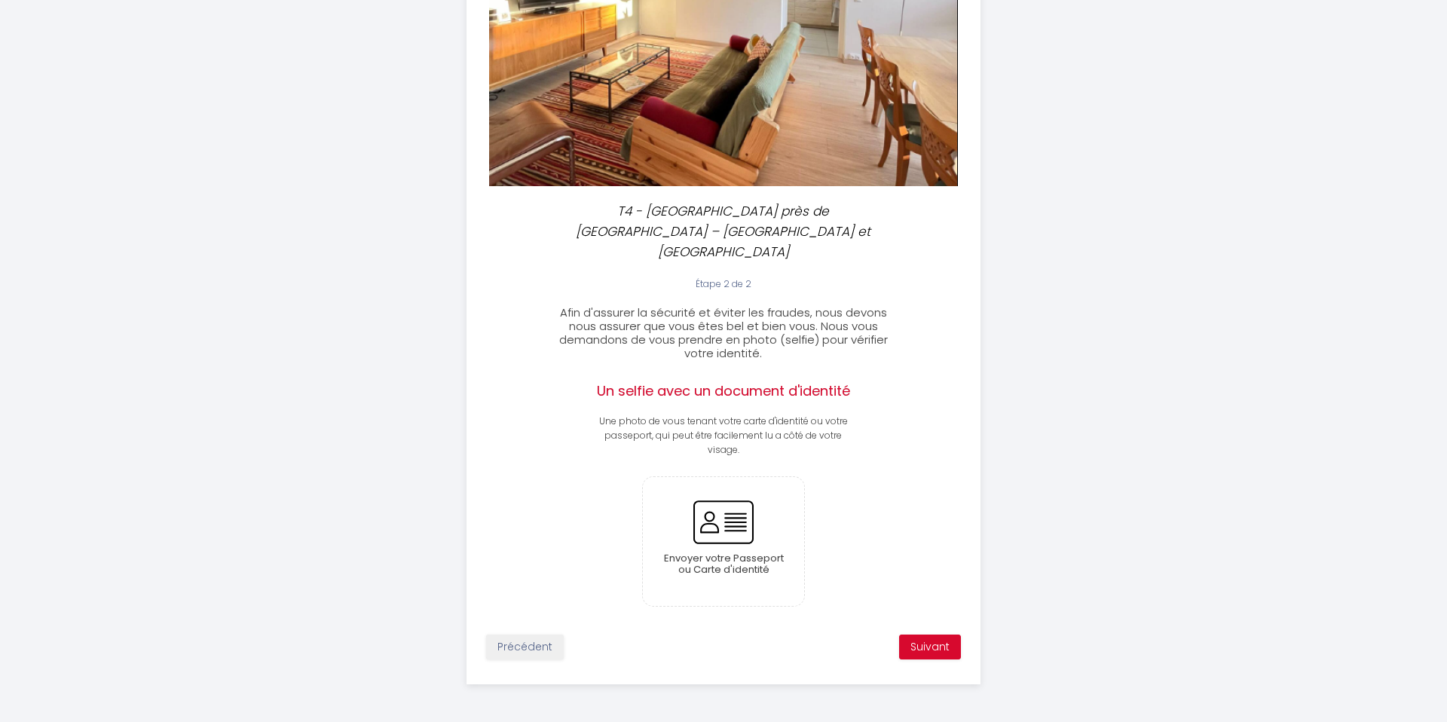
scroll to position [222, 0]
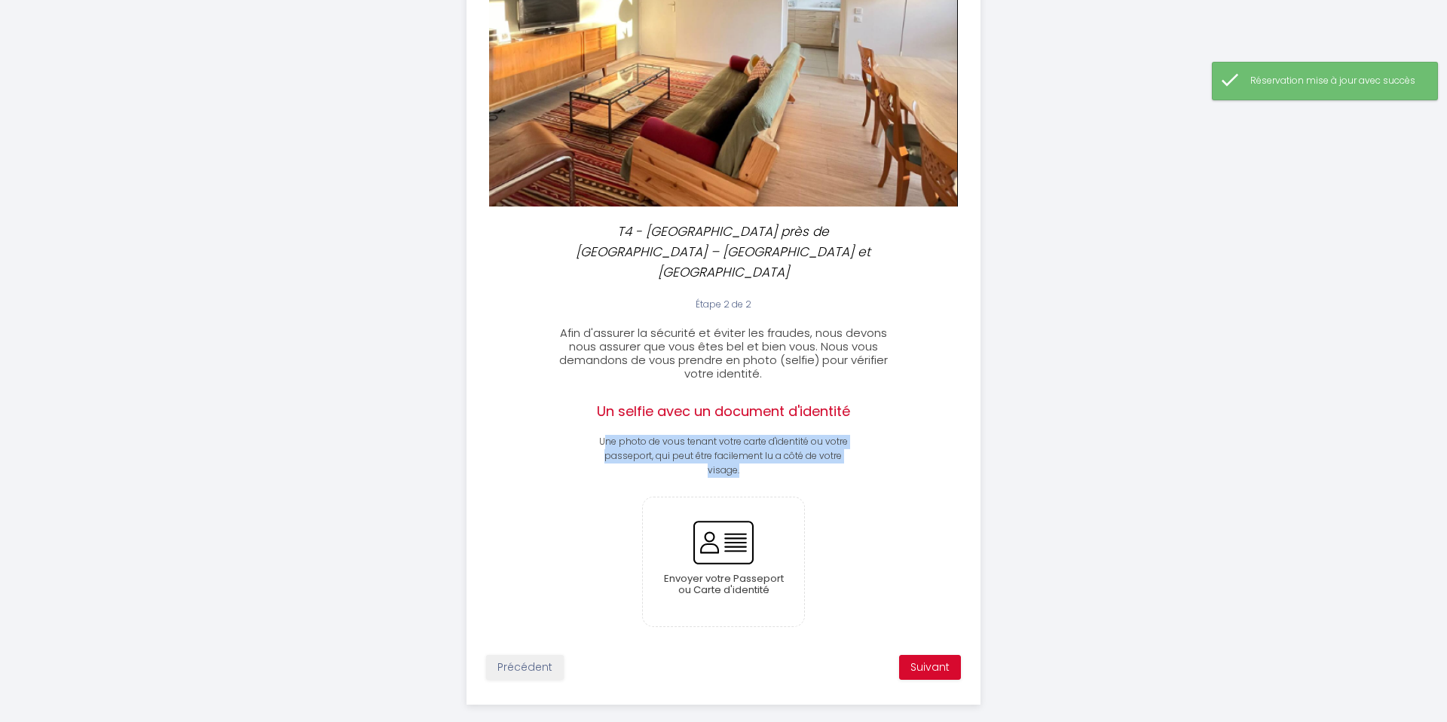
drag, startPoint x: 601, startPoint y: 418, endPoint x: 797, endPoint y: 447, distance: 198.2
click at [799, 450] on p "Une photo de vous tenant votre carte d'identité ou votre passeport, qui peut êt…" at bounding box center [723, 456] width 256 height 43
click at [771, 542] on input "file" at bounding box center [724, 561] width 162 height 129
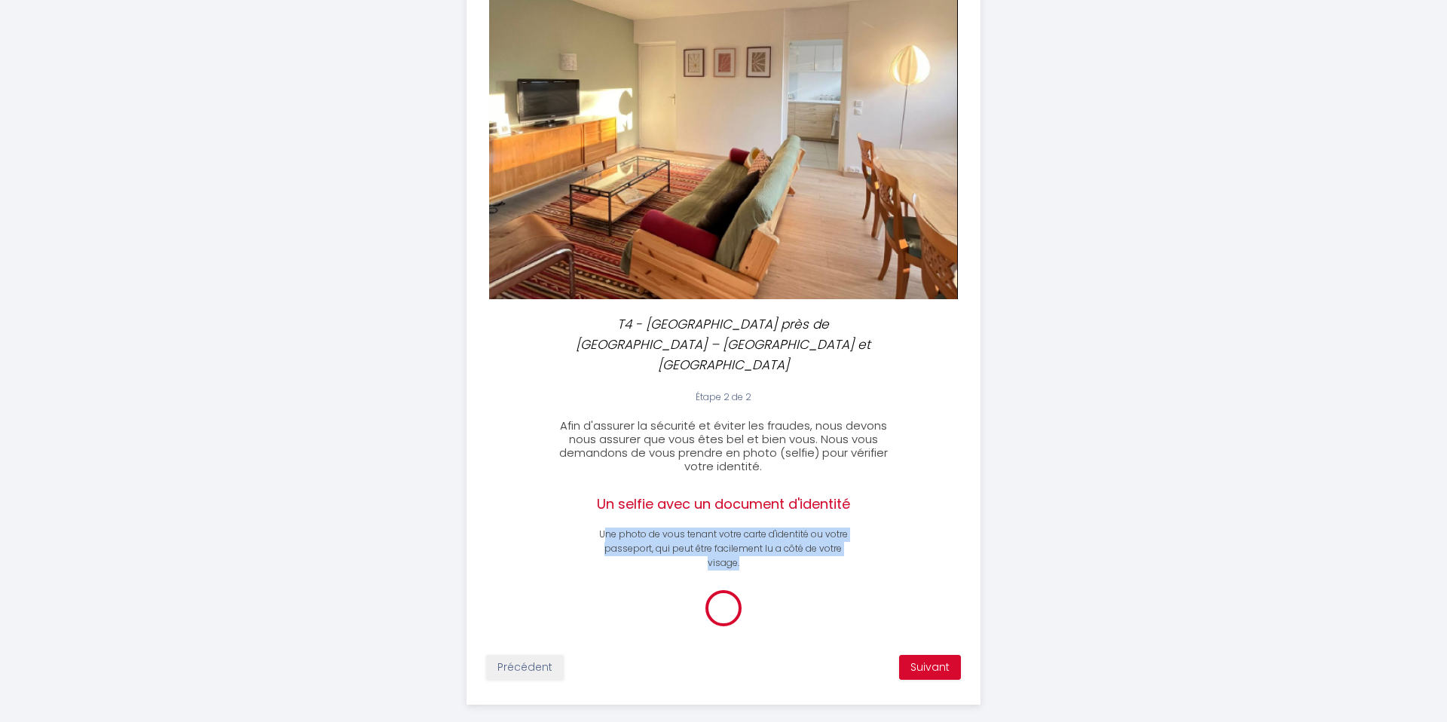
click at [729, 528] on p "Une photo de vous tenant votre carte d'identité ou votre passeport, qui peut êt…" at bounding box center [723, 549] width 256 height 43
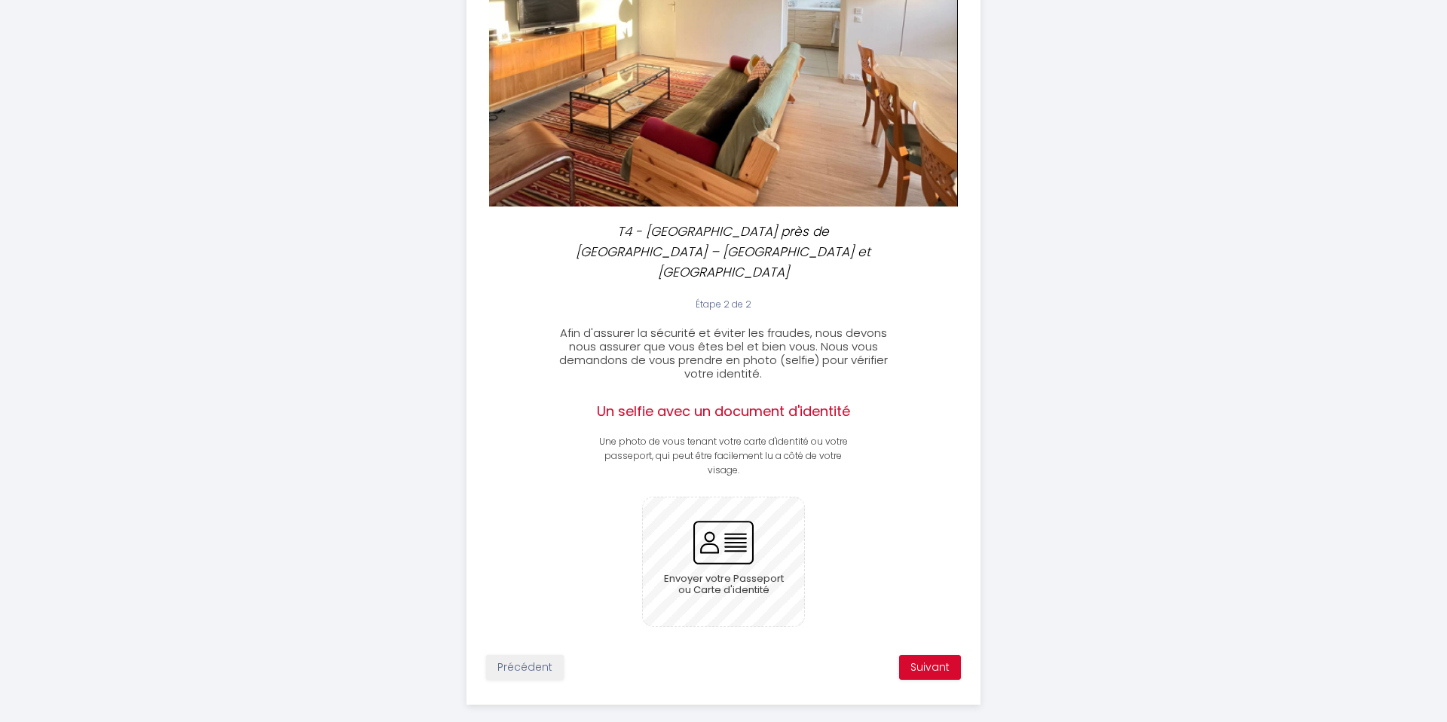
click at [751, 534] on input "file" at bounding box center [724, 561] width 162 height 129
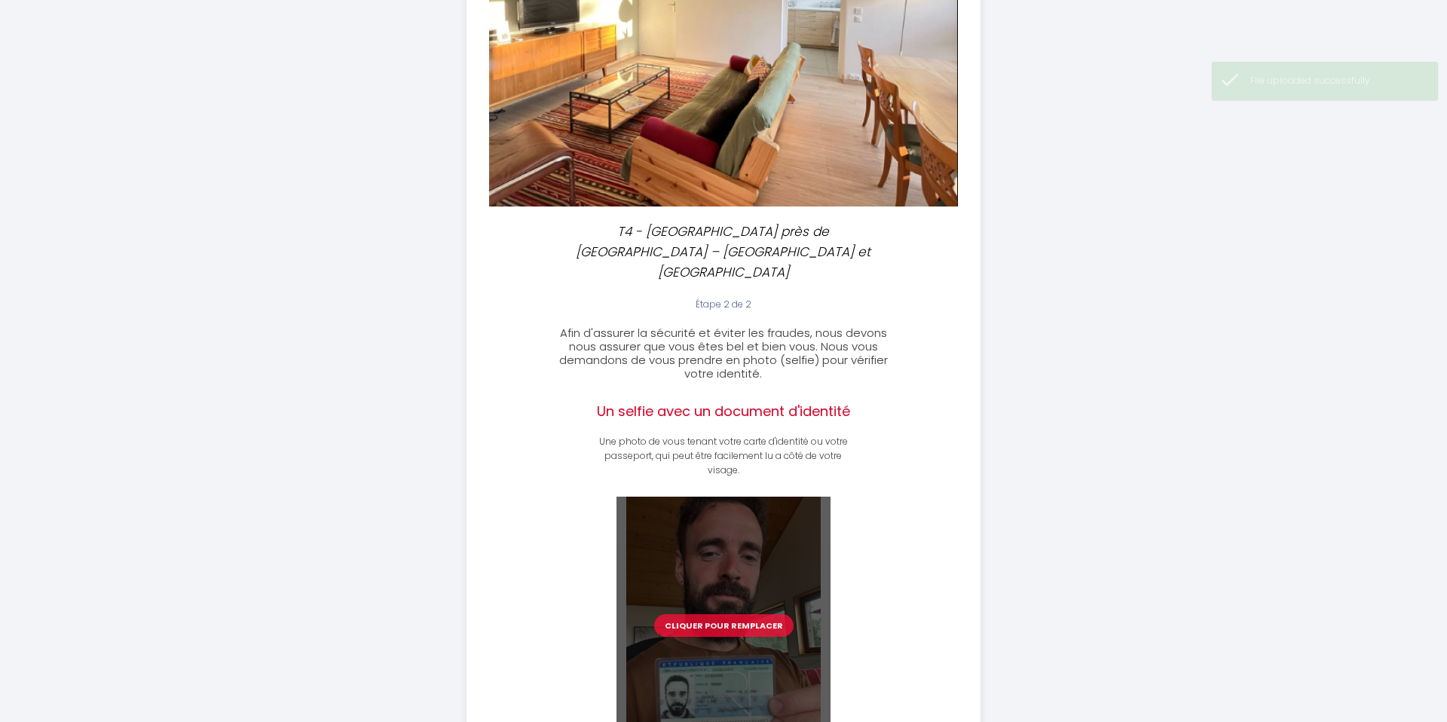
scroll to position [350, 0]
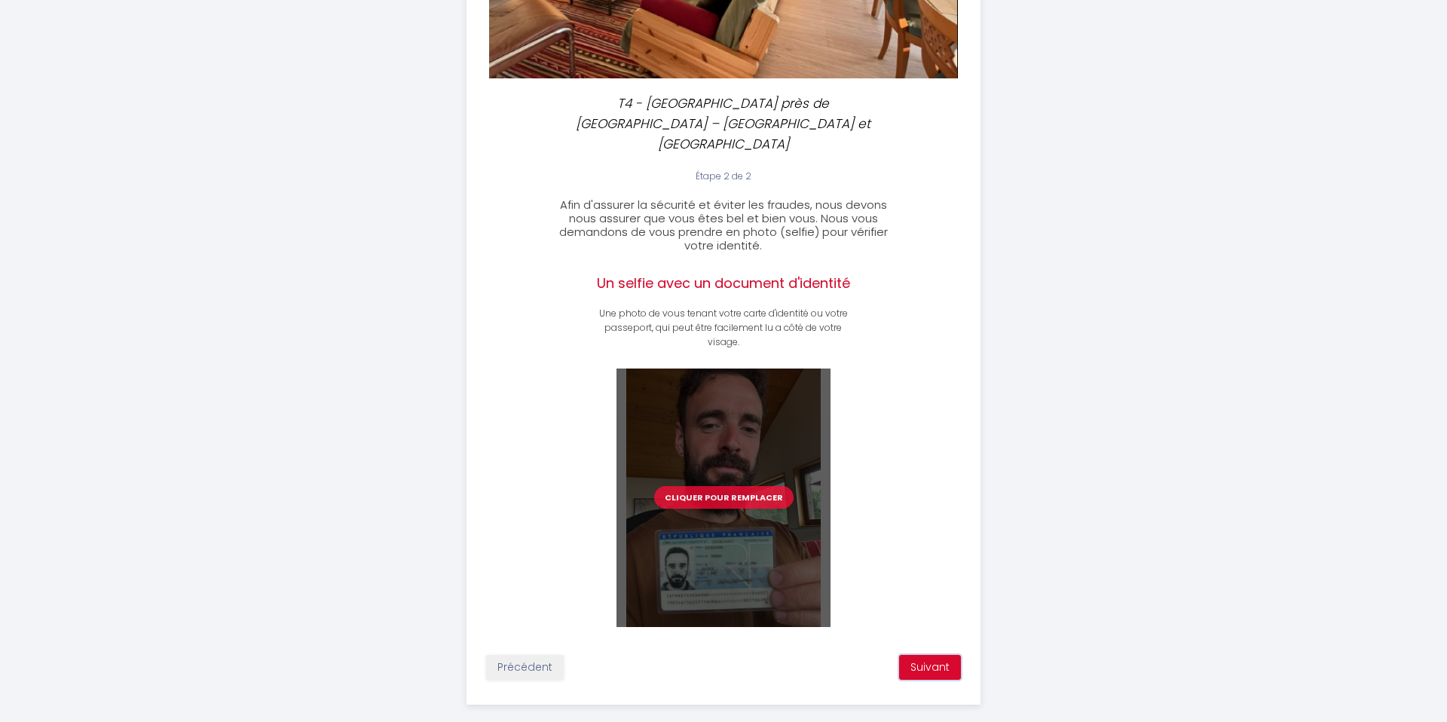
click at [938, 655] on button "Suivant" at bounding box center [930, 668] width 62 height 26
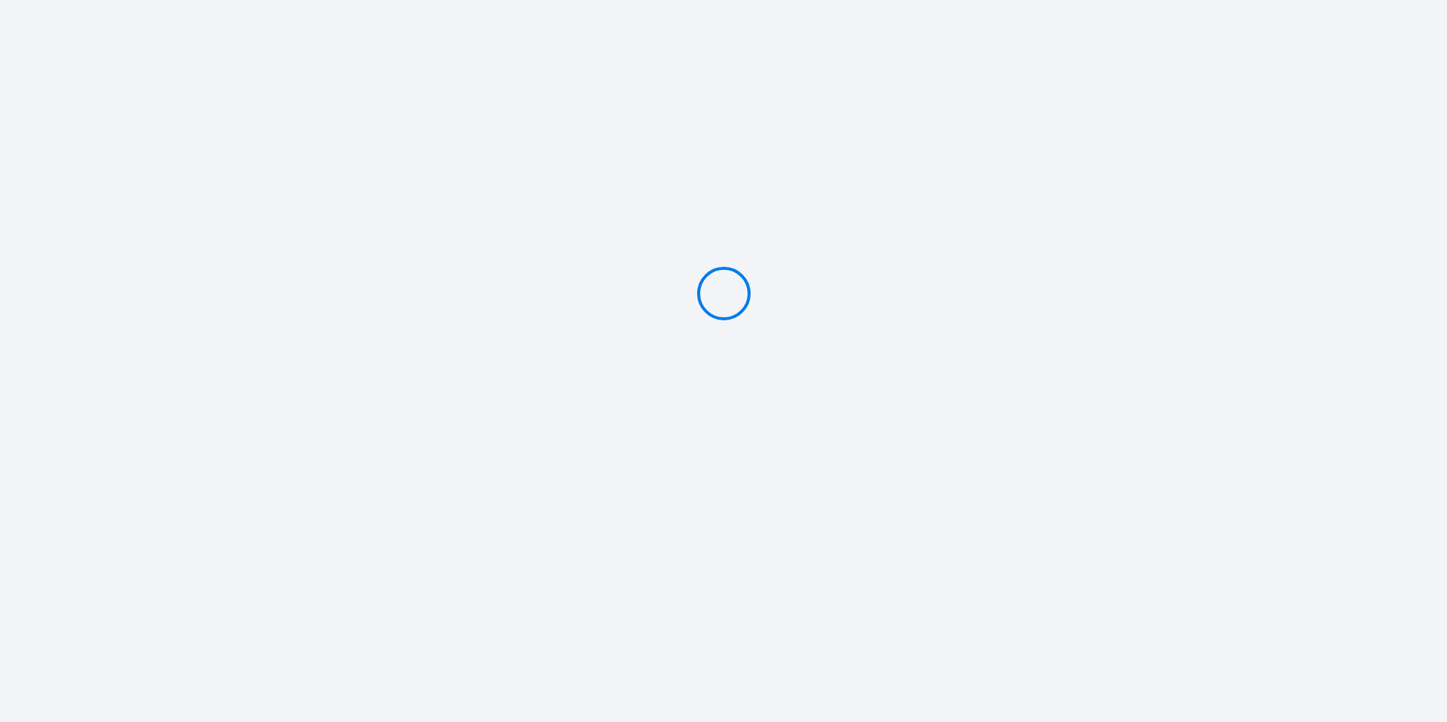
type input "Deposit 150 €"
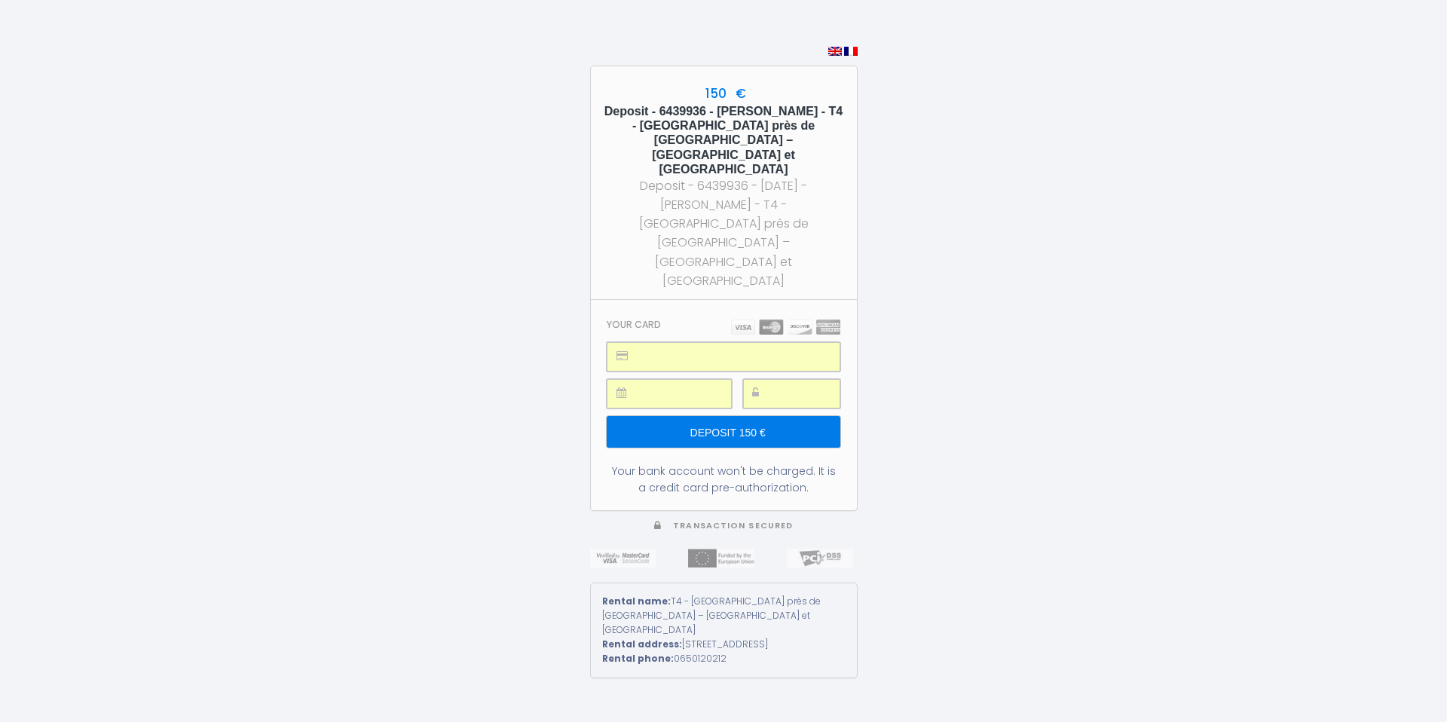
click at [735, 416] on input "Deposit 150 €" at bounding box center [723, 432] width 233 height 32
